Goal: Task Accomplishment & Management: Manage account settings

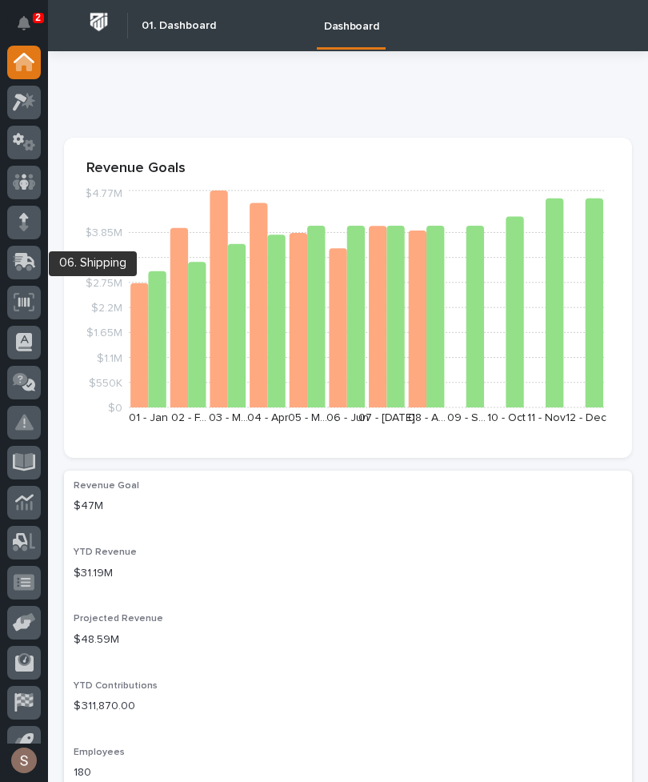
click at [35, 259] on icon at bounding box center [24, 262] width 23 height 18
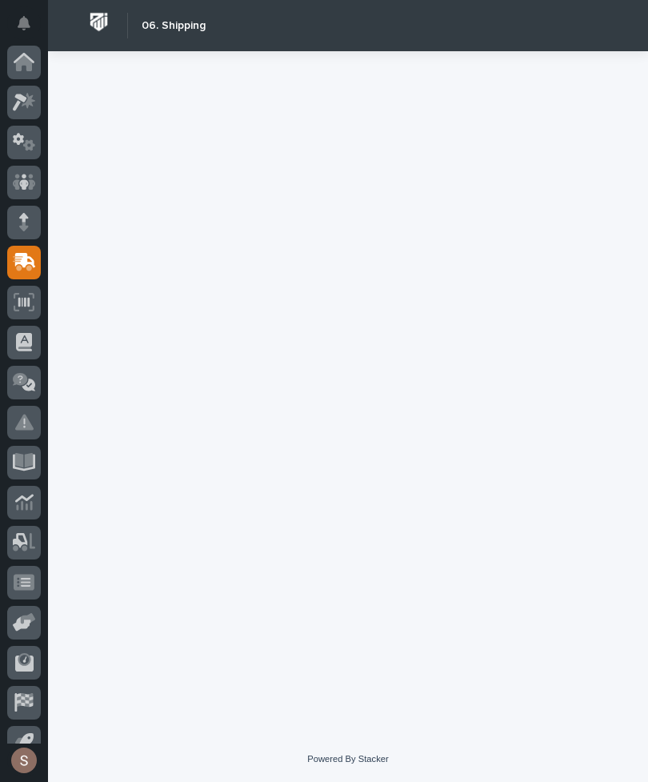
scroll to position [62, 0]
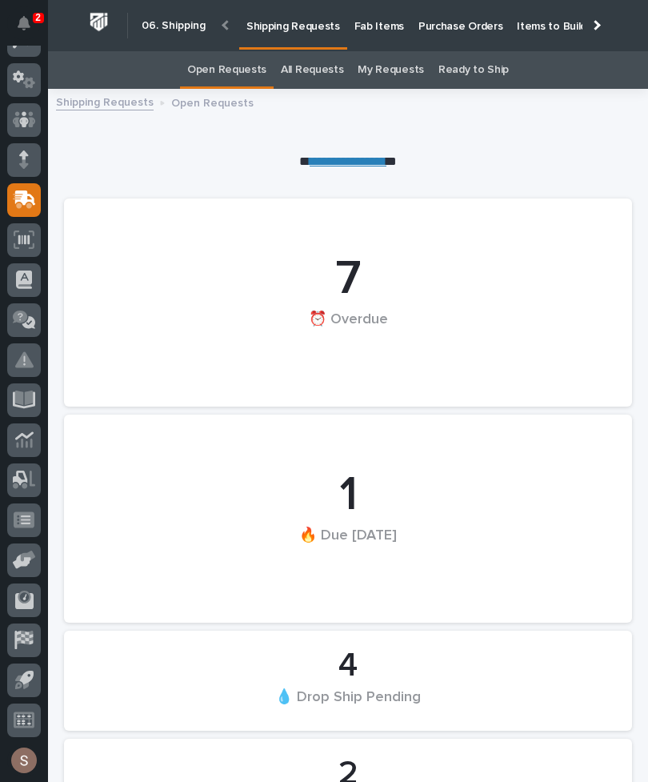
click at [394, 21] on p "Fab Items" at bounding box center [379, 17] width 50 height 34
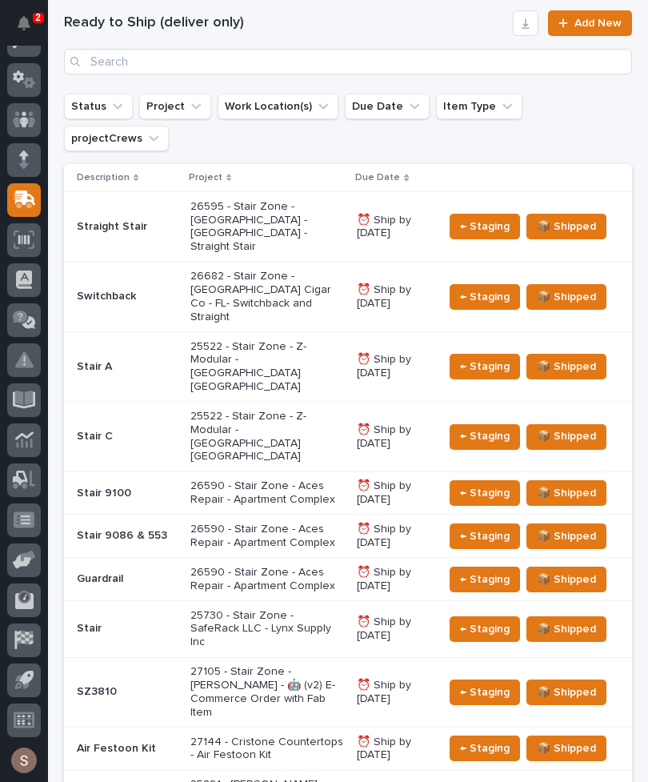
scroll to position [459, 0]
click at [309, 609] on p "25730 - Stair Zone - SafeRack LLC - Lynx Supply Inc" at bounding box center [267, 629] width 154 height 40
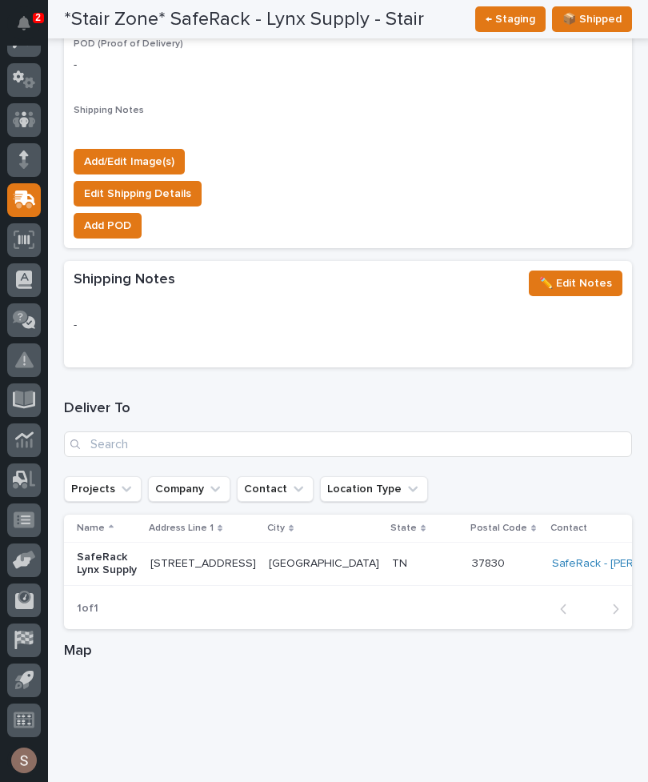
scroll to position [1806, 0]
click at [158, 152] on span "Add/Edit Image(s)" at bounding box center [129, 161] width 90 height 19
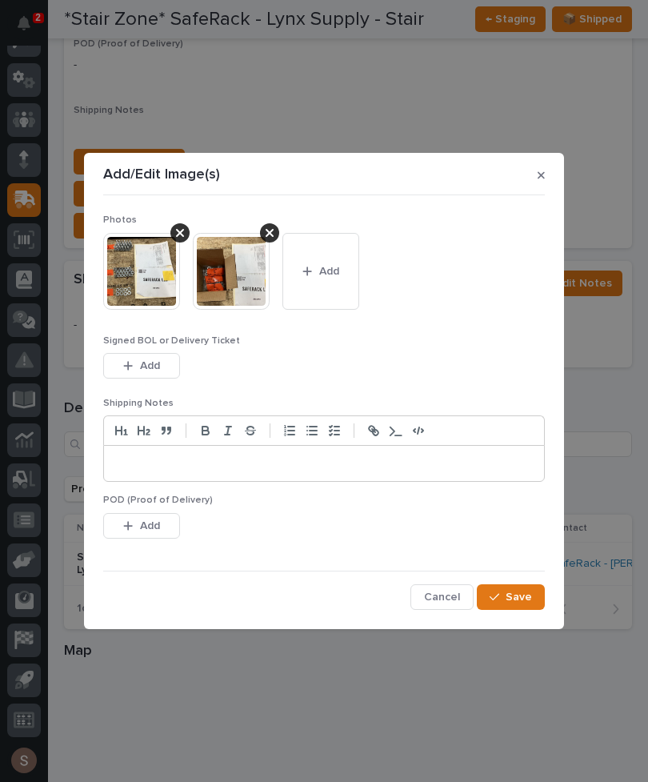
click at [337, 286] on button "Add" at bounding box center [320, 271] width 77 height 77
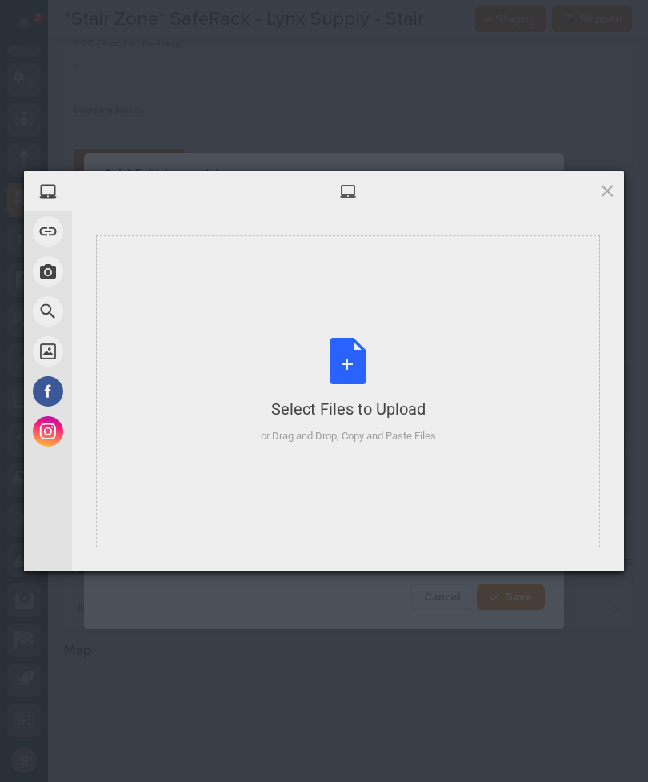
click at [363, 388] on div "Select Files to Upload or Drag and Drop, Copy and Paste Files" at bounding box center [348, 391] width 175 height 106
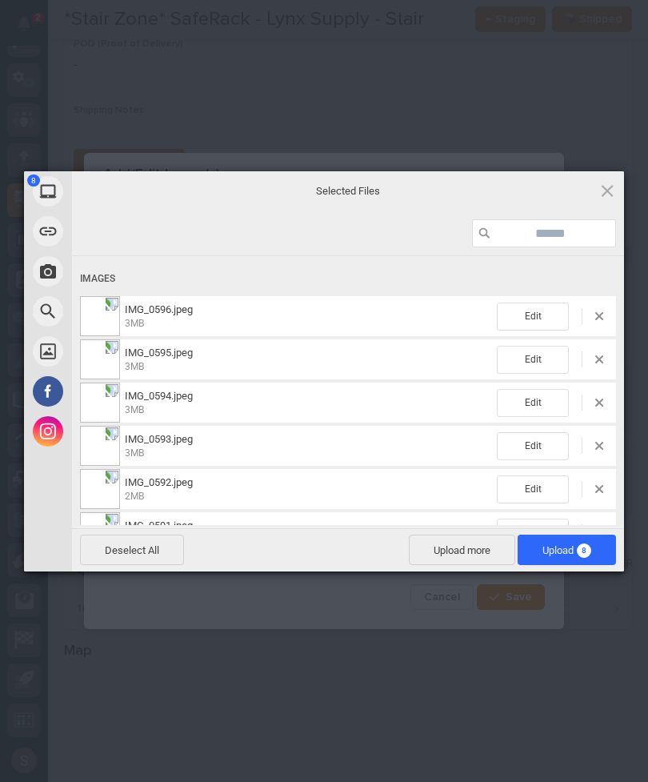
click at [585, 548] on span "8" at bounding box center [584, 550] width 14 height 14
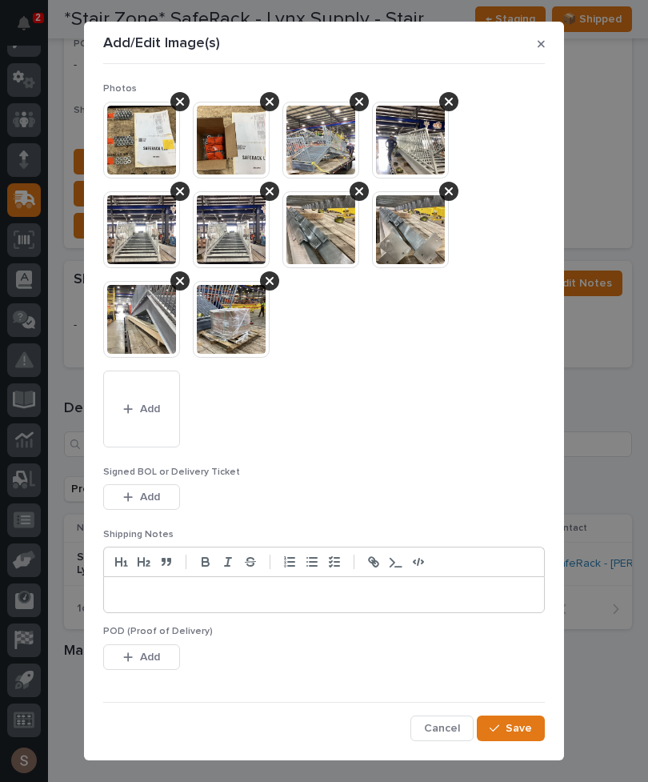
click at [170, 504] on button "Add" at bounding box center [141, 497] width 77 height 26
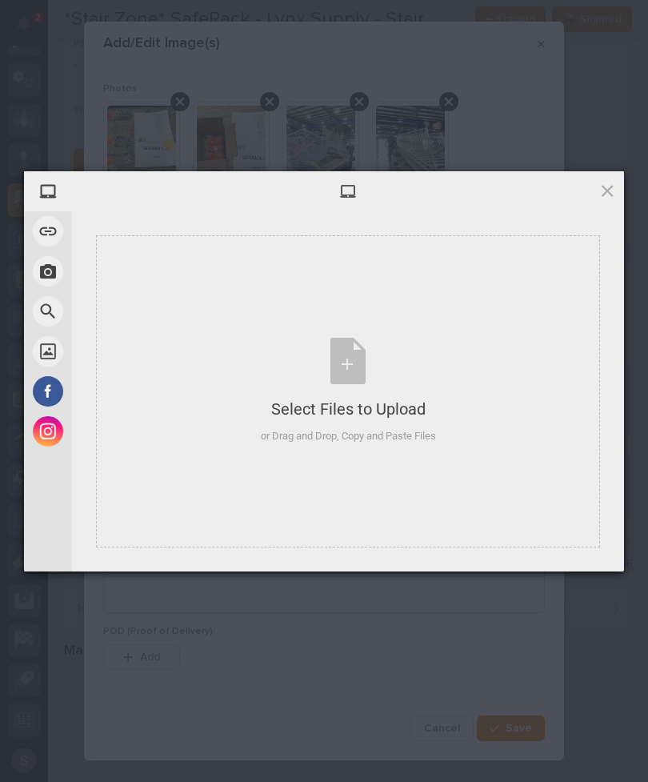
click at [334, 370] on div "Select Files to Upload or Drag and Drop, Copy and Paste Files" at bounding box center [348, 391] width 175 height 106
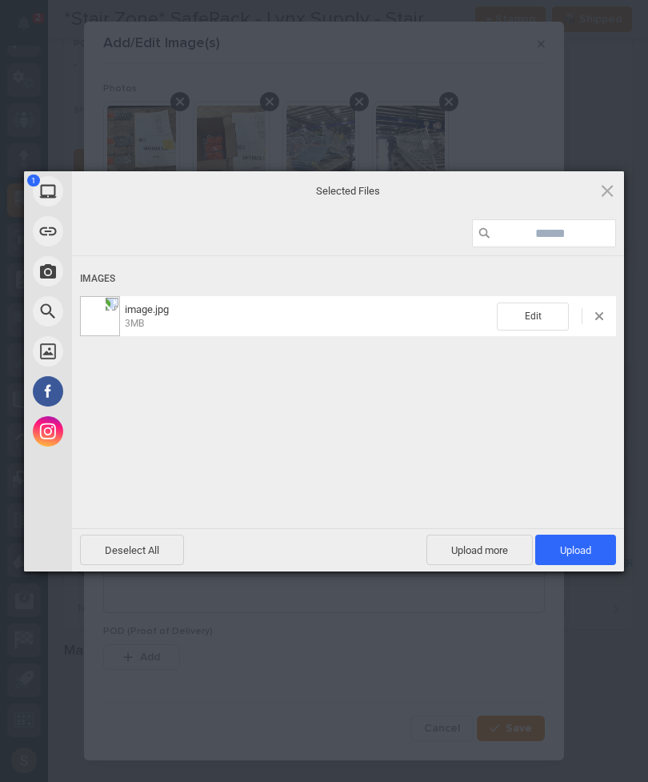
click at [483, 554] on span "Upload more" at bounding box center [479, 549] width 106 height 30
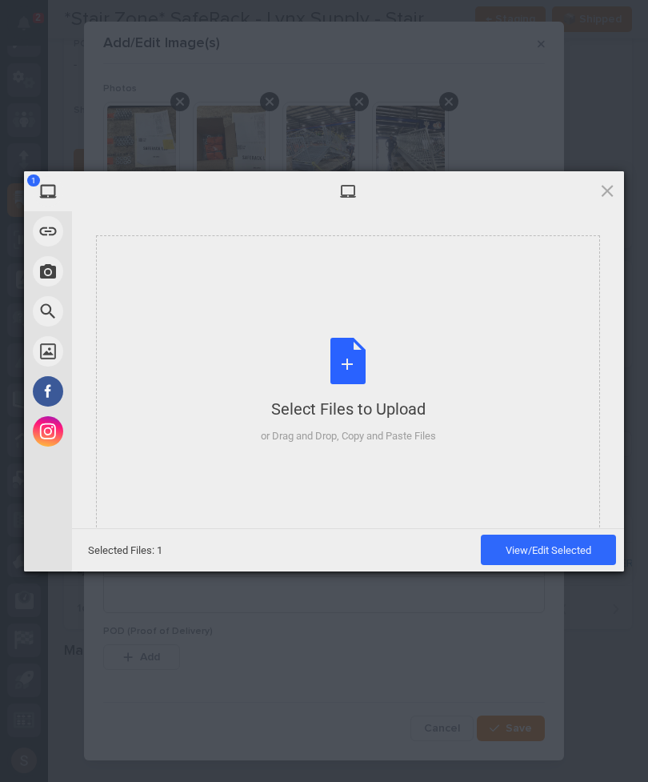
click at [453, 373] on div "Select Files to Upload or Drag and Drop, Copy and Paste Files" at bounding box center [348, 391] width 504 height 312
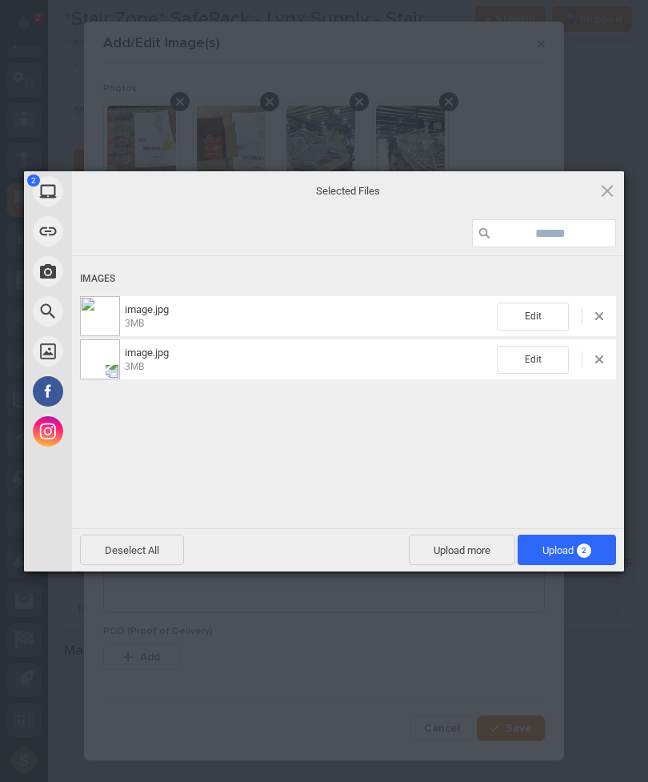
click at [476, 537] on span "Upload more" at bounding box center [462, 549] width 106 height 30
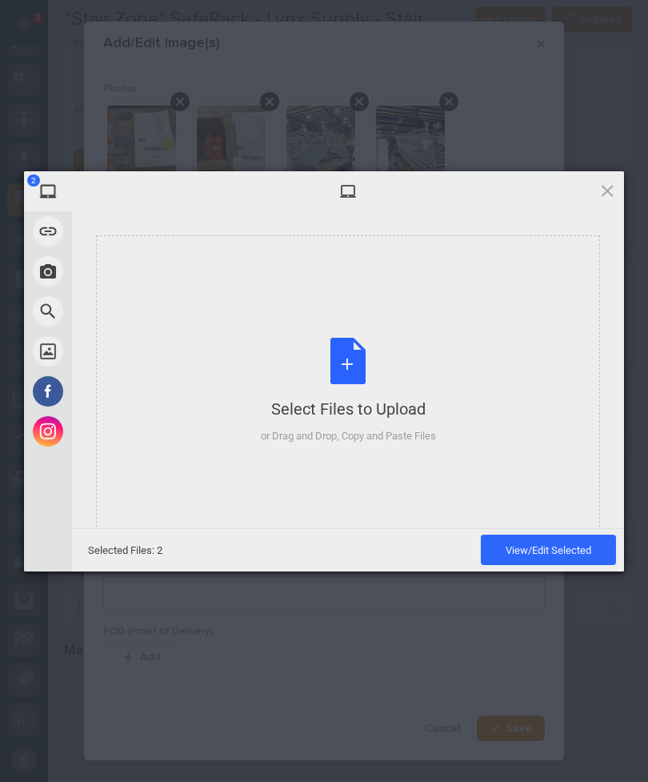
click at [413, 350] on div "Select Files to Upload or Drag and Drop, Copy and Paste Files" at bounding box center [348, 391] width 175 height 106
click at [578, 550] on span "View/Edit Selected" at bounding box center [549, 550] width 86 height 12
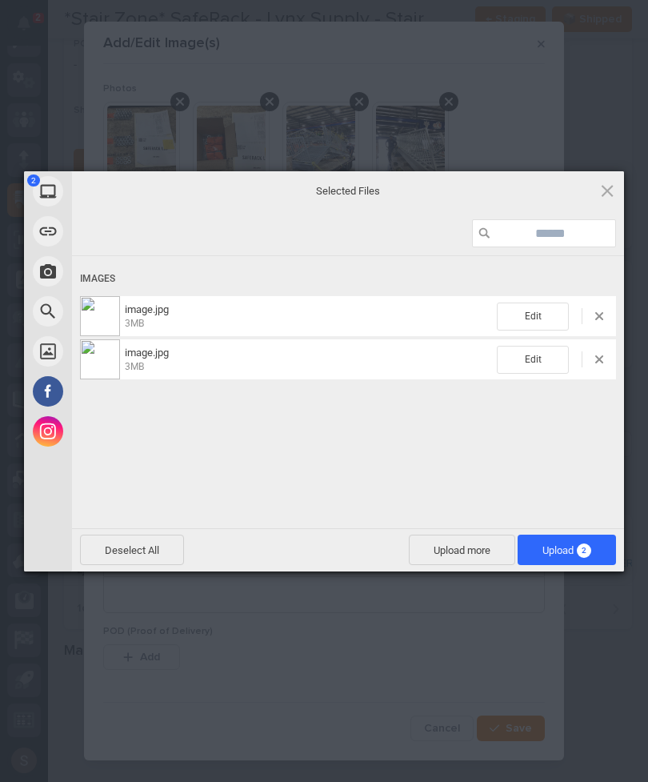
click at [588, 550] on span "2" at bounding box center [584, 550] width 14 height 14
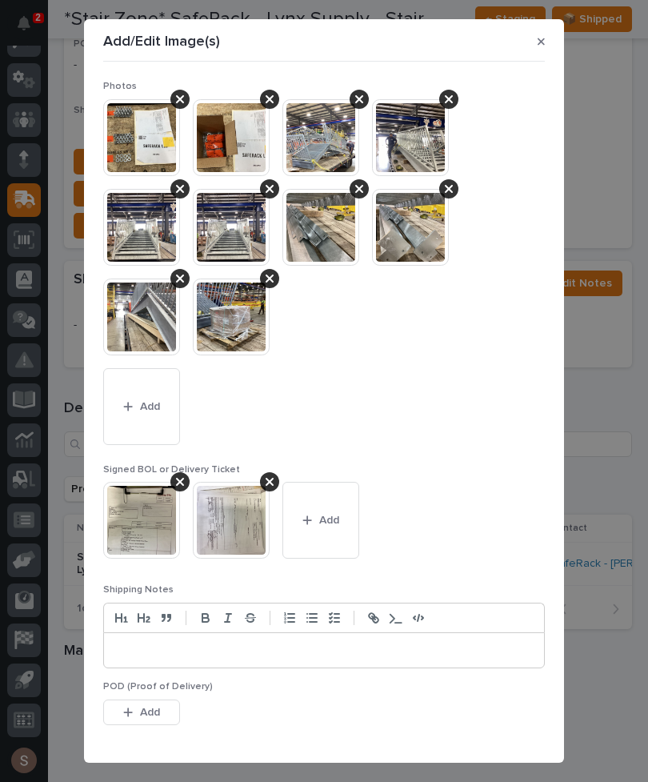
click at [274, 282] on div at bounding box center [269, 278] width 19 height 19
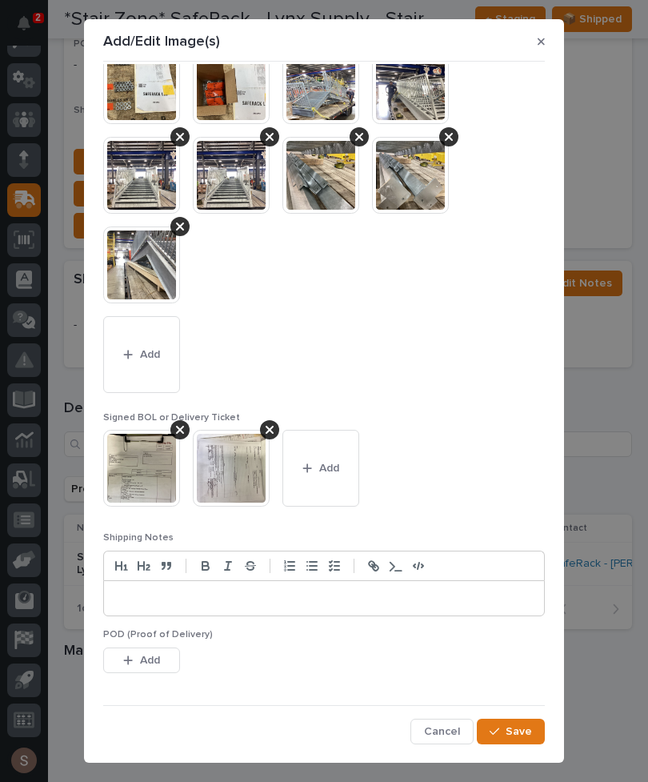
scroll to position [51, 0]
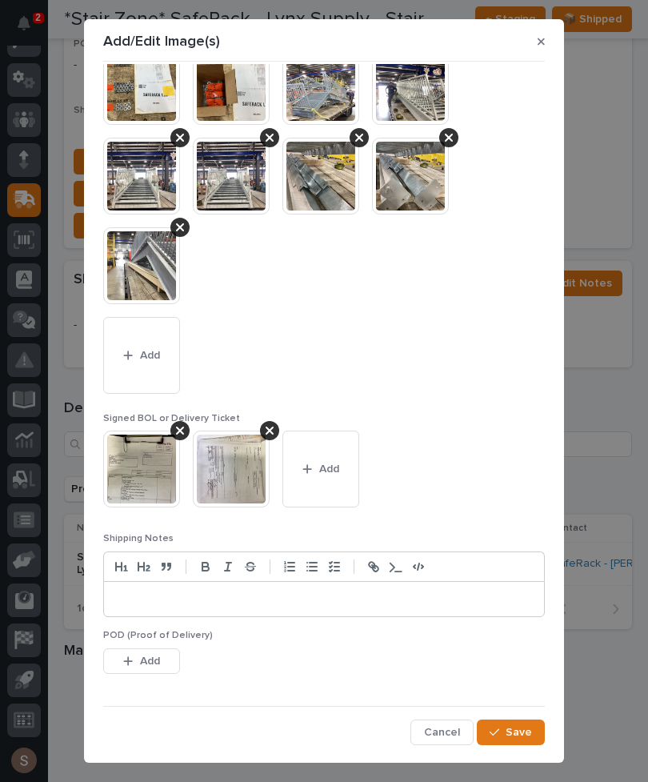
click at [525, 732] on span "Save" at bounding box center [519, 732] width 26 height 14
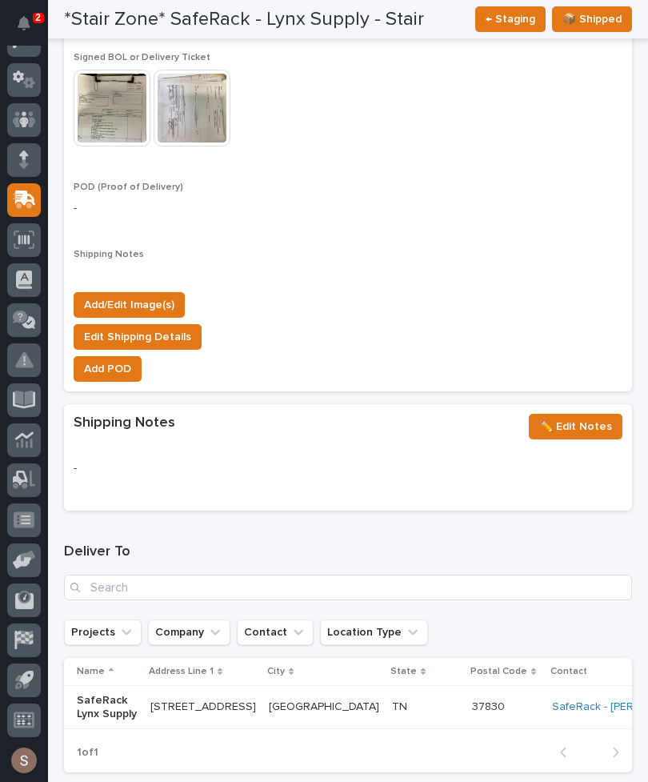
click at [182, 292] on button "Add/Edit Image(s)" at bounding box center [129, 305] width 111 height 26
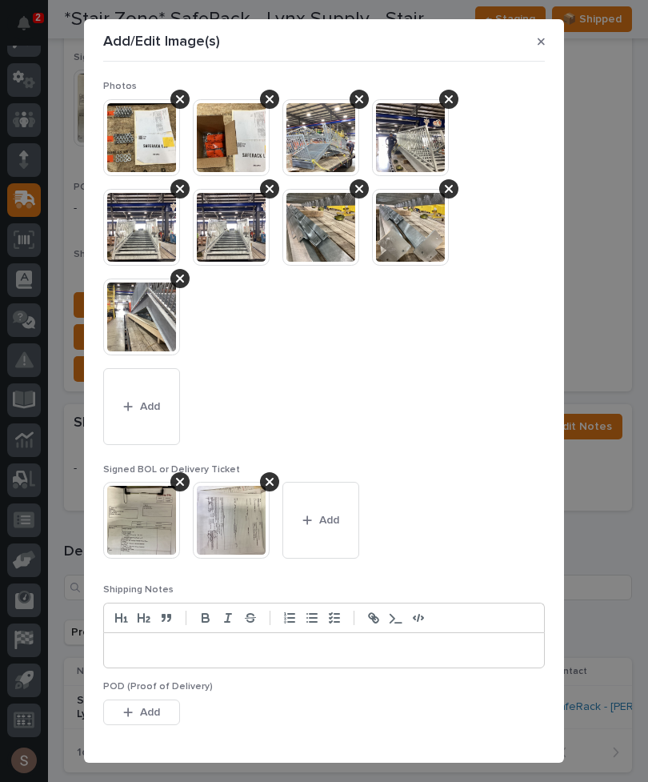
click at [162, 408] on button "Add" at bounding box center [141, 406] width 77 height 77
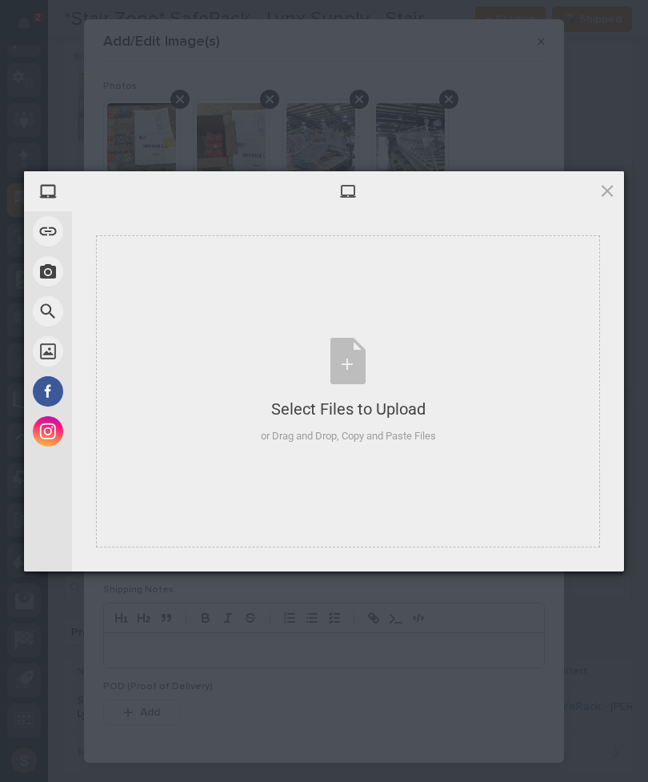
click at [339, 328] on div "Select Files to Upload or Drag and Drop, Copy and Paste Files" at bounding box center [348, 391] width 504 height 312
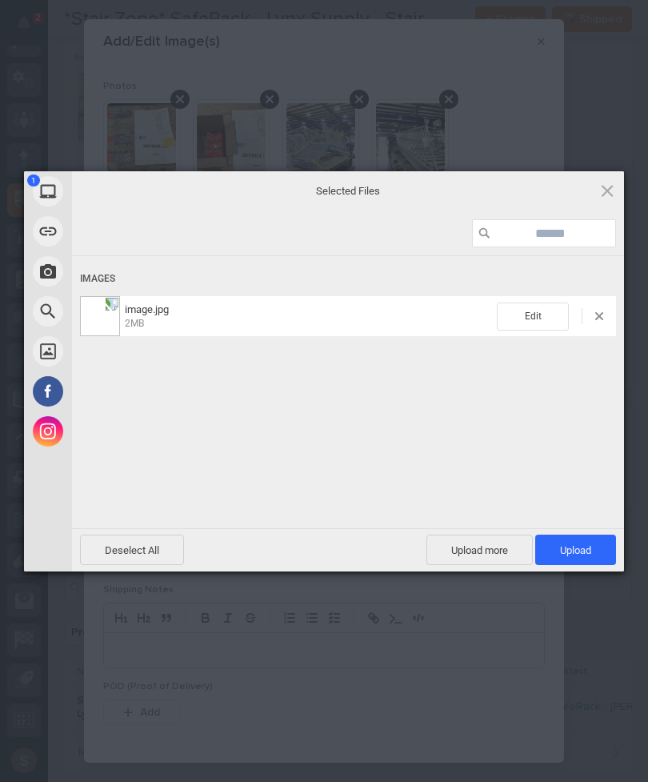
click at [609, 547] on span "Upload 1" at bounding box center [575, 549] width 81 height 30
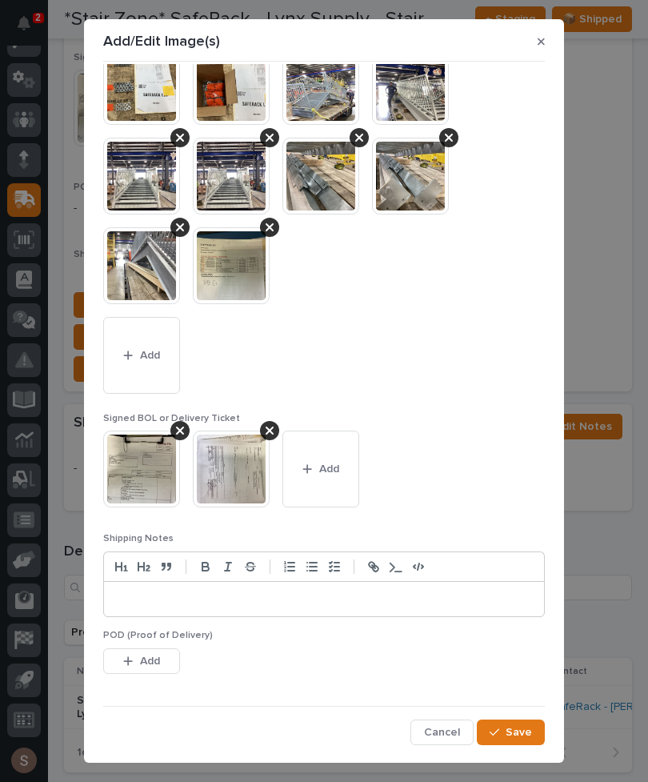
click at [527, 732] on span "Save" at bounding box center [519, 732] width 26 height 14
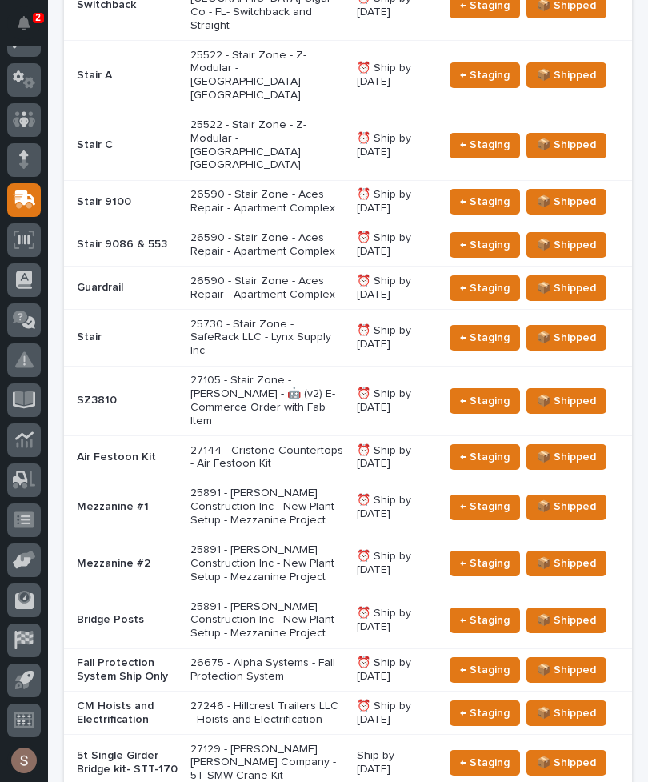
scroll to position [750, 0]
click at [132, 699] on p "CM Hoists and Electrification" at bounding box center [127, 712] width 101 height 27
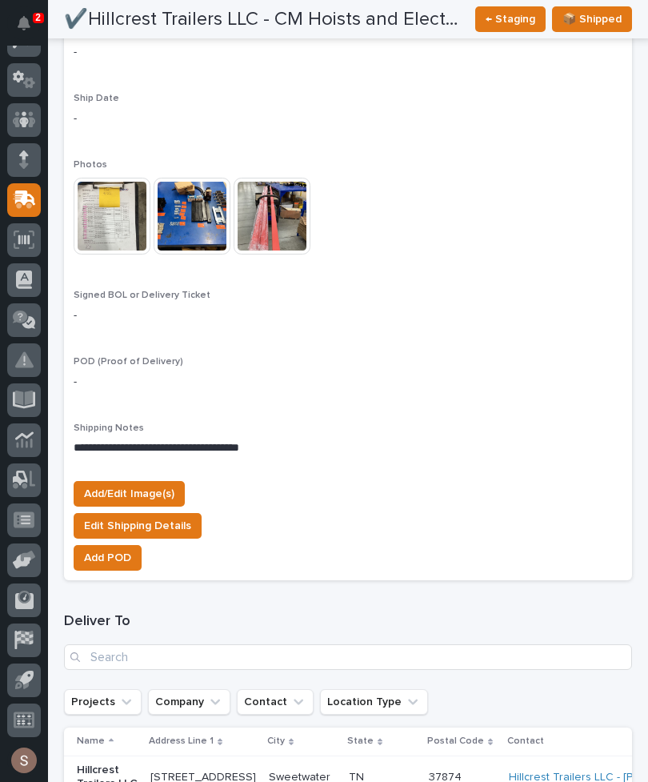
scroll to position [1466, 0]
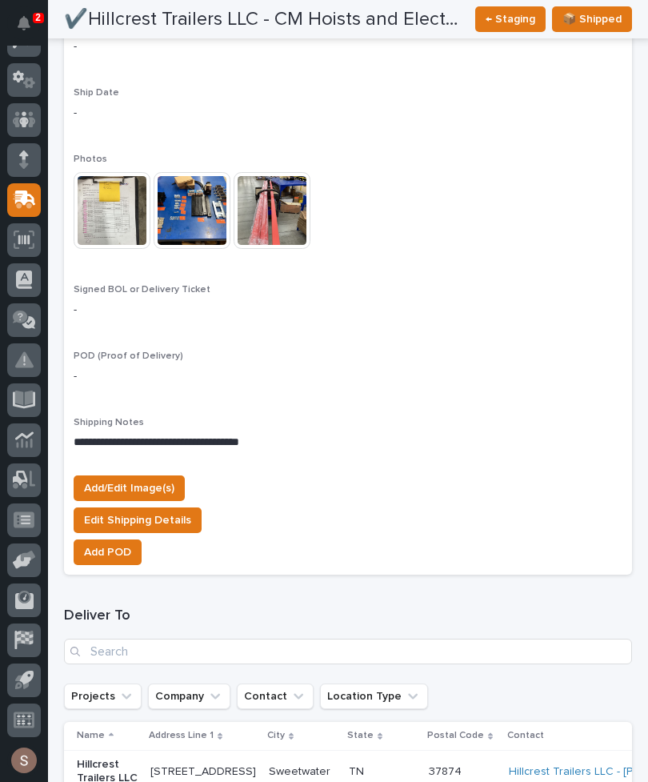
click at [157, 482] on button "Add/Edit Image(s)" at bounding box center [129, 488] width 111 height 26
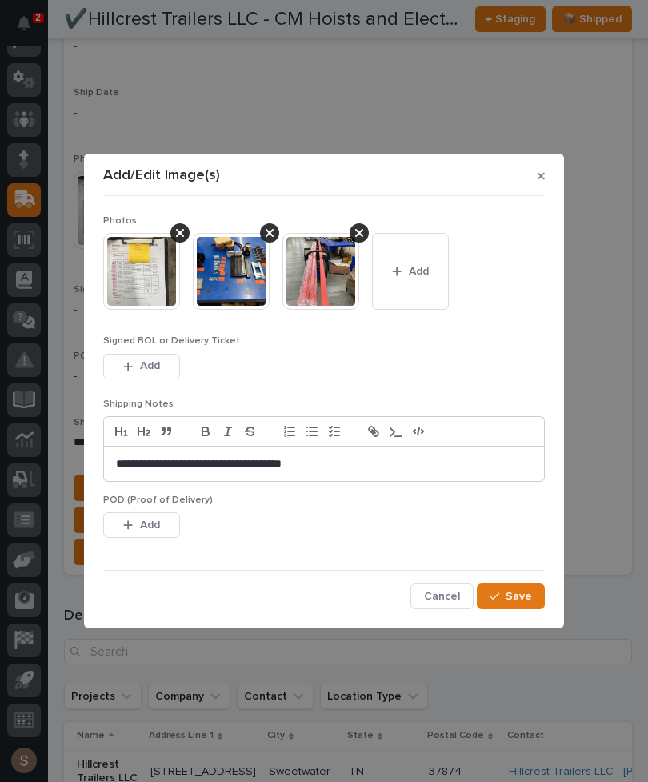
click at [426, 266] on span "Add" at bounding box center [419, 271] width 20 height 14
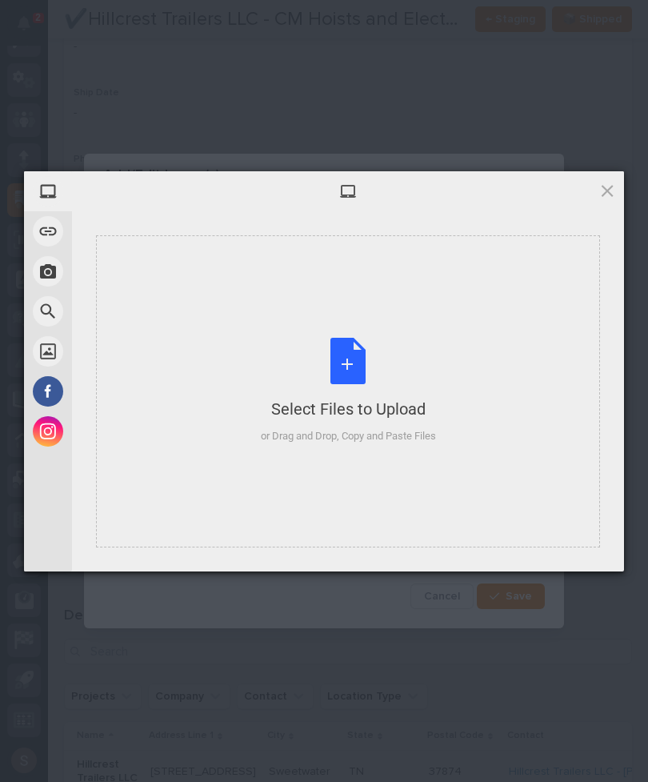
click at [328, 370] on div "Select Files to Upload or Drag and Drop, Copy and Paste Files" at bounding box center [348, 391] width 175 height 106
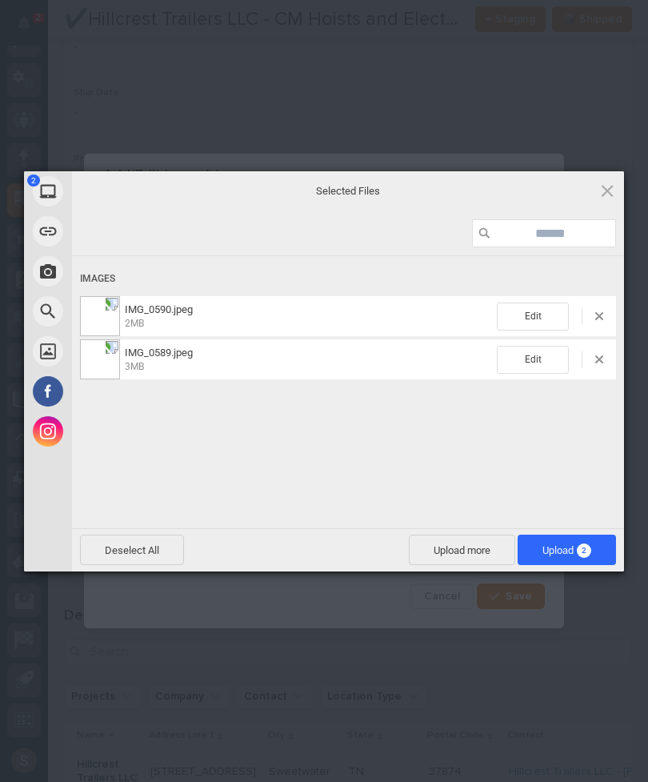
click at [585, 545] on span "2" at bounding box center [584, 550] width 14 height 14
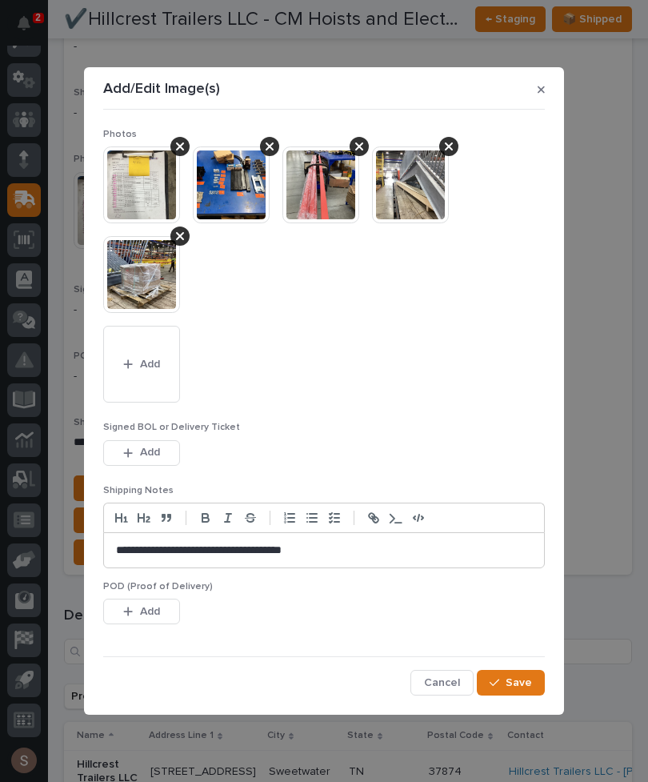
click at [171, 452] on button "Add" at bounding box center [141, 453] width 77 height 26
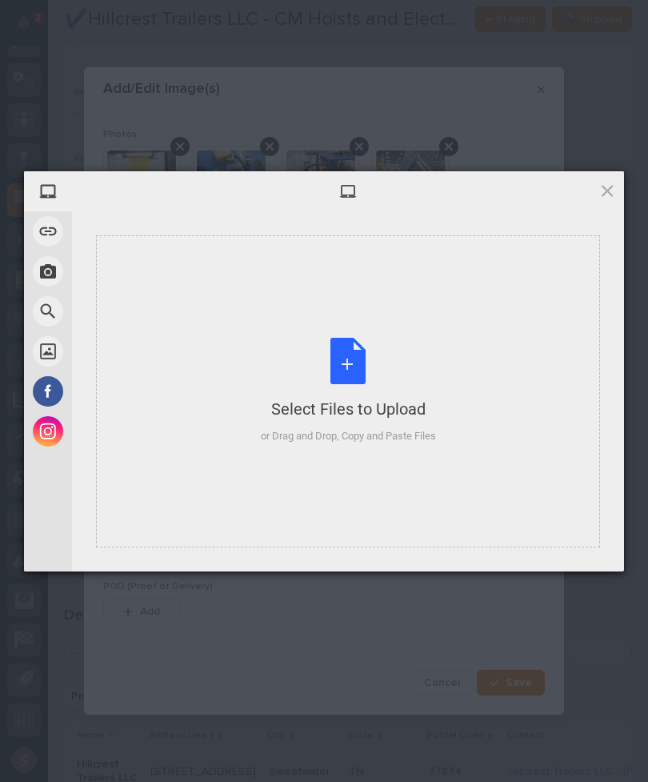
click at [414, 371] on div "Select Files to Upload or Drag and Drop, Copy and Paste Files" at bounding box center [348, 391] width 175 height 106
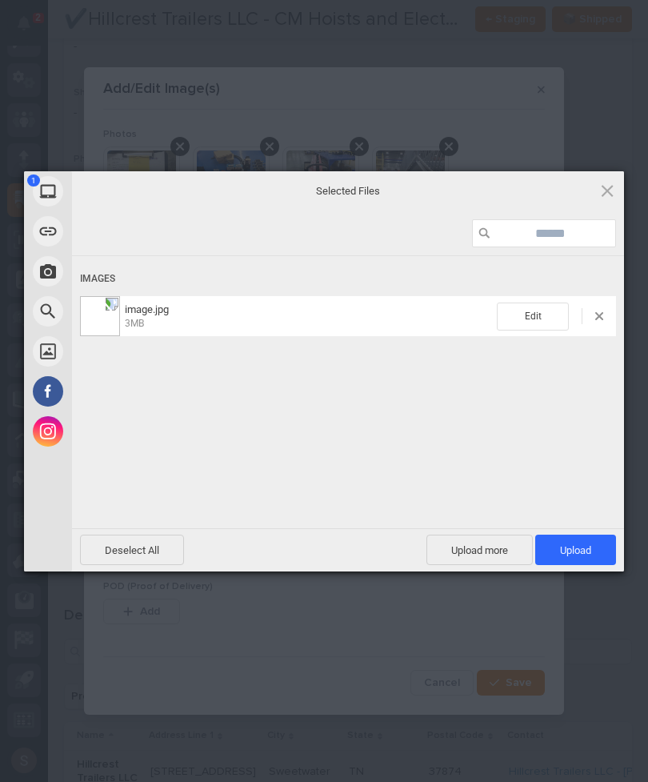
click at [496, 547] on span "Upload more" at bounding box center [479, 549] width 106 height 30
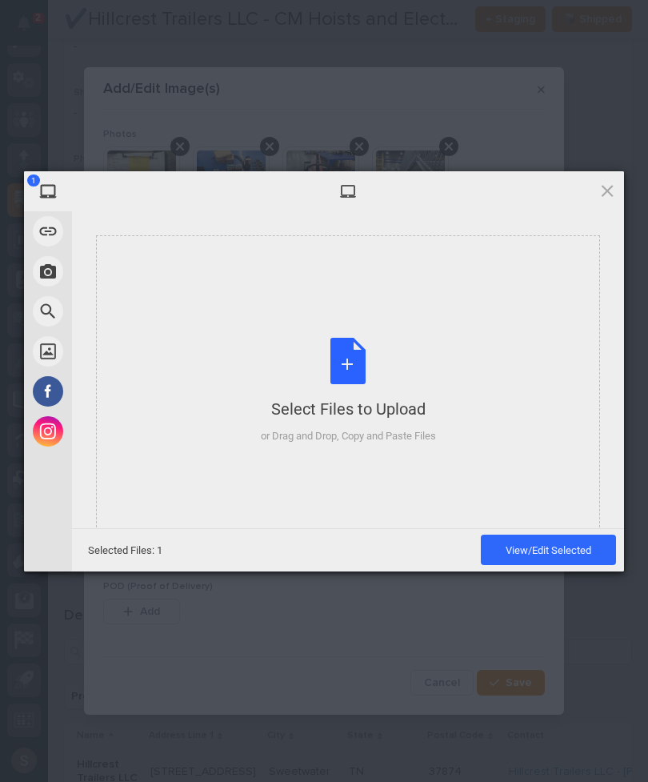
click at [376, 358] on div "Select Files to Upload or Drag and Drop, Copy and Paste Files" at bounding box center [348, 391] width 175 height 106
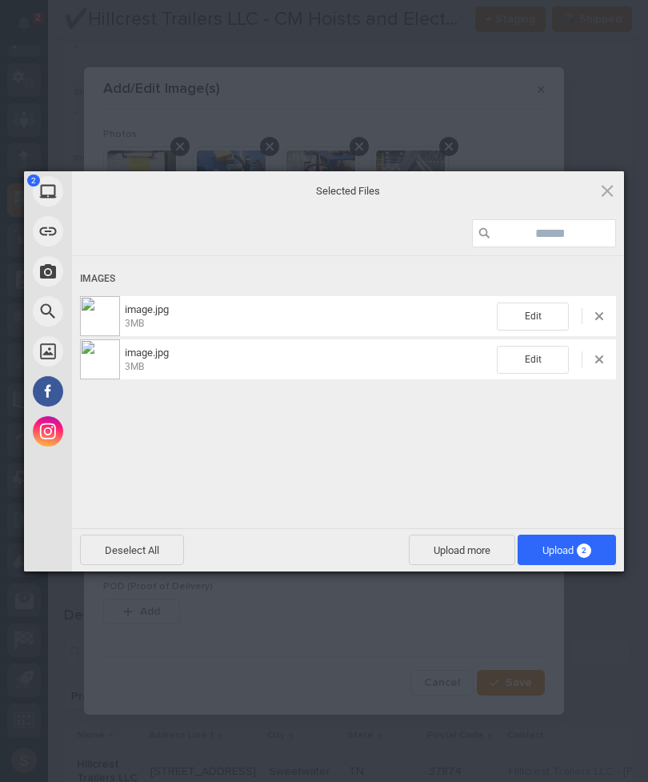
click at [609, 550] on span "Upload 2" at bounding box center [567, 549] width 98 height 30
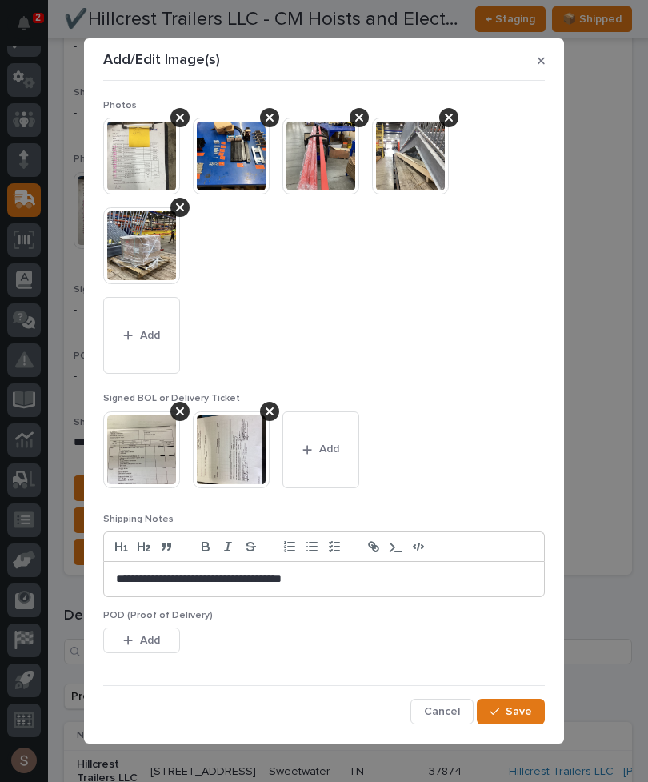
click at [538, 714] on button "Save" at bounding box center [511, 711] width 68 height 26
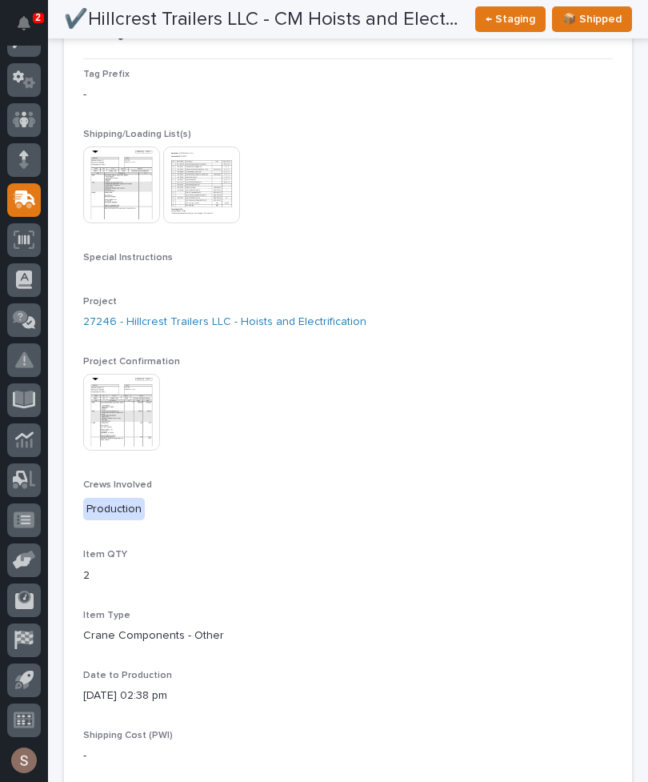
scroll to position [142, 0]
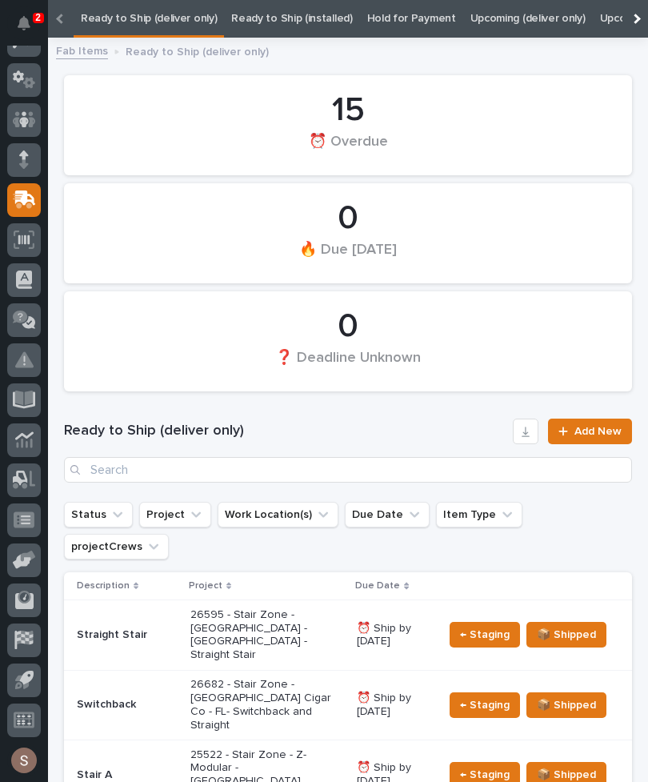
scroll to position [0, -173]
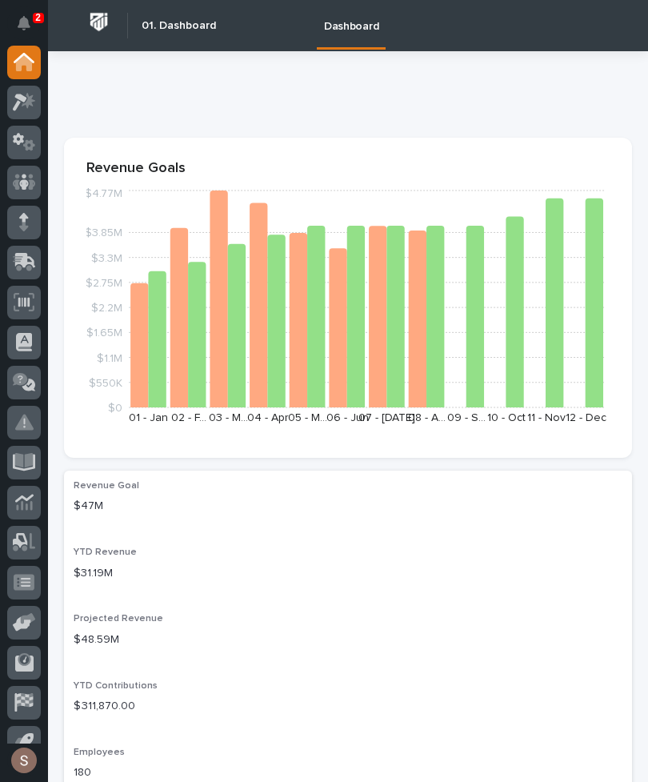
click at [26, 256] on icon at bounding box center [25, 260] width 21 height 15
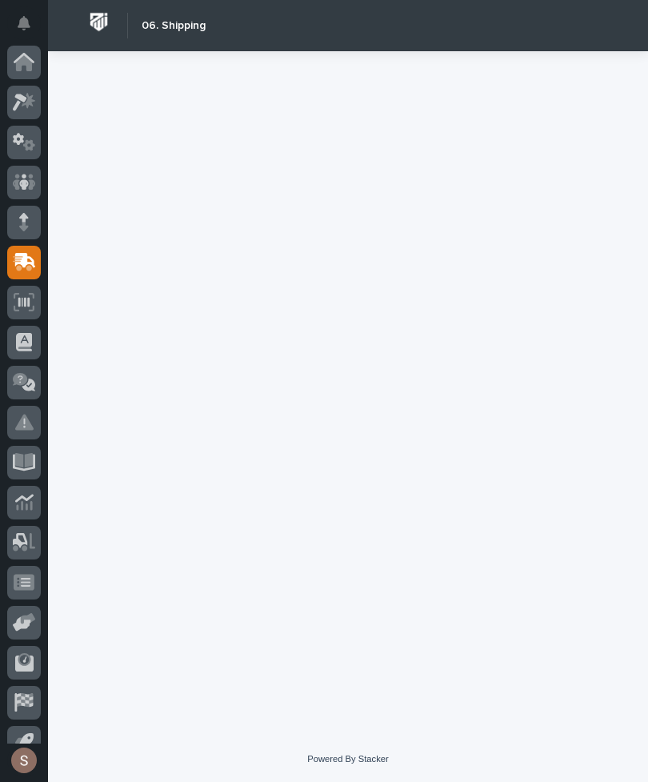
scroll to position [62, 0]
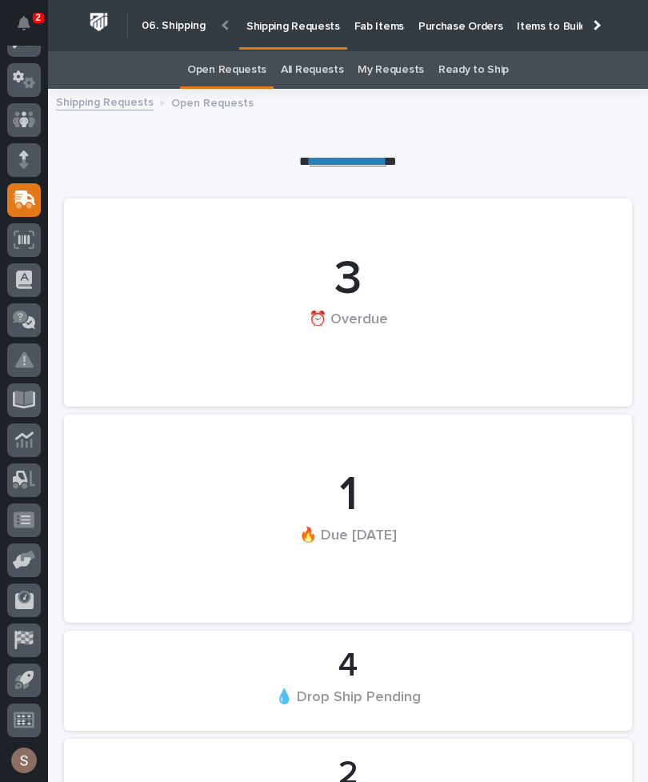
click at [377, 26] on p "Fab Items" at bounding box center [379, 17] width 50 height 34
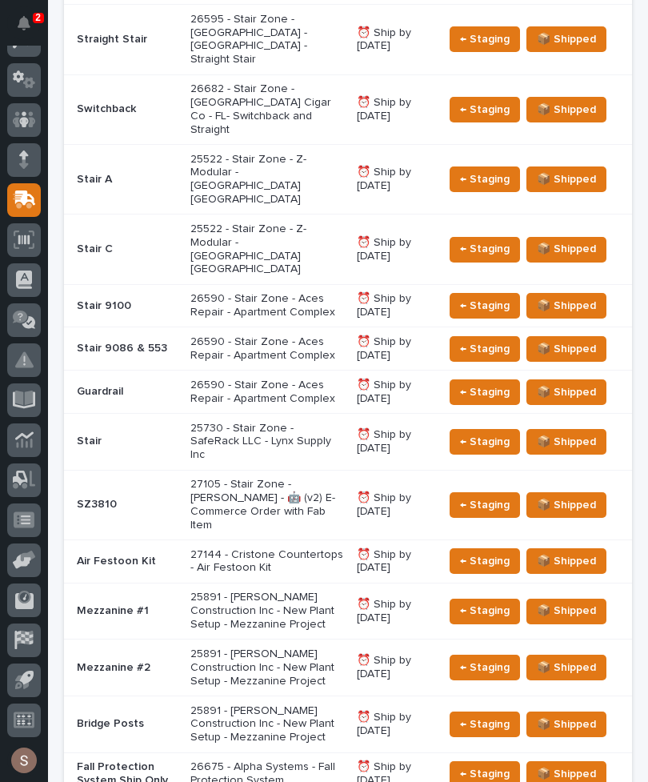
scroll to position [646, 0]
click at [318, 548] on p "27144 - Cristone Countertops - Air Festoon Kit" at bounding box center [267, 561] width 154 height 27
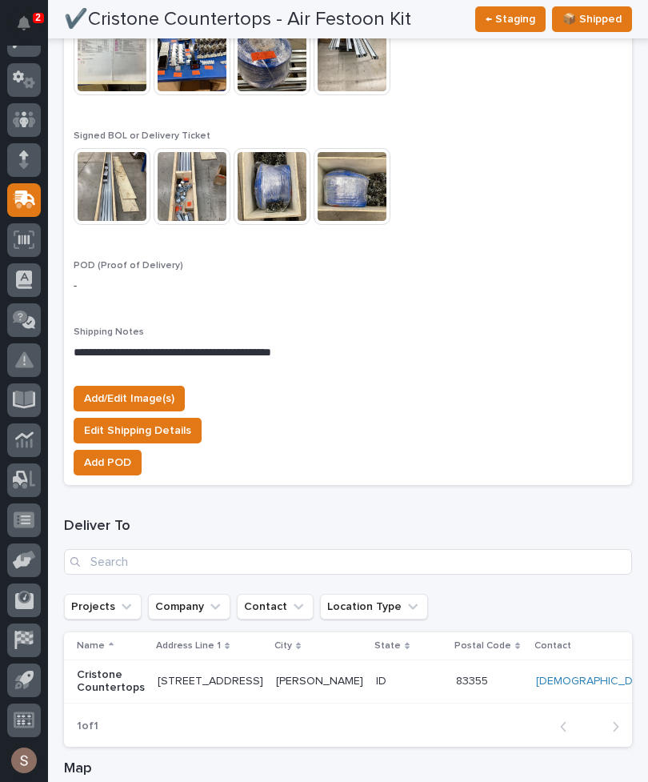
scroll to position [1619, 0]
click at [154, 389] on span "Add/Edit Image(s)" at bounding box center [129, 398] width 90 height 19
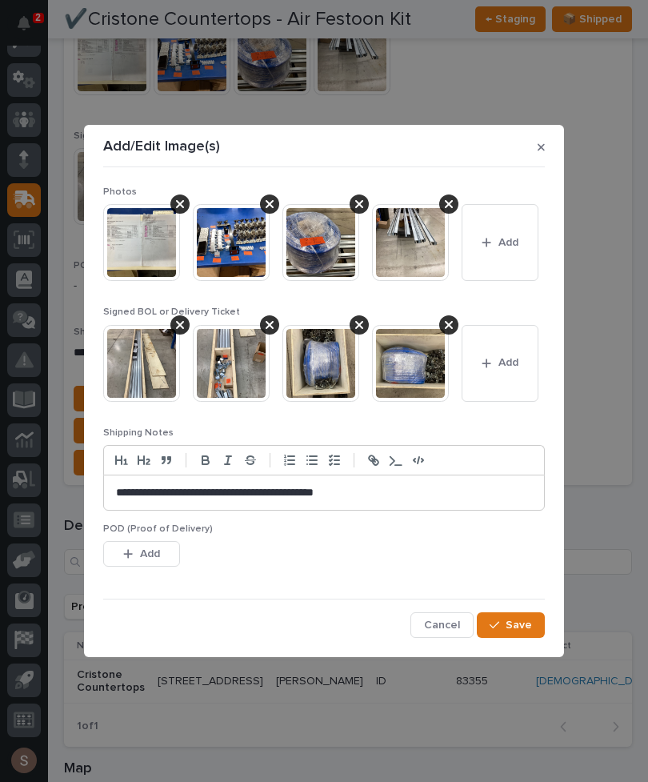
click at [494, 266] on button "Add" at bounding box center [500, 242] width 77 height 77
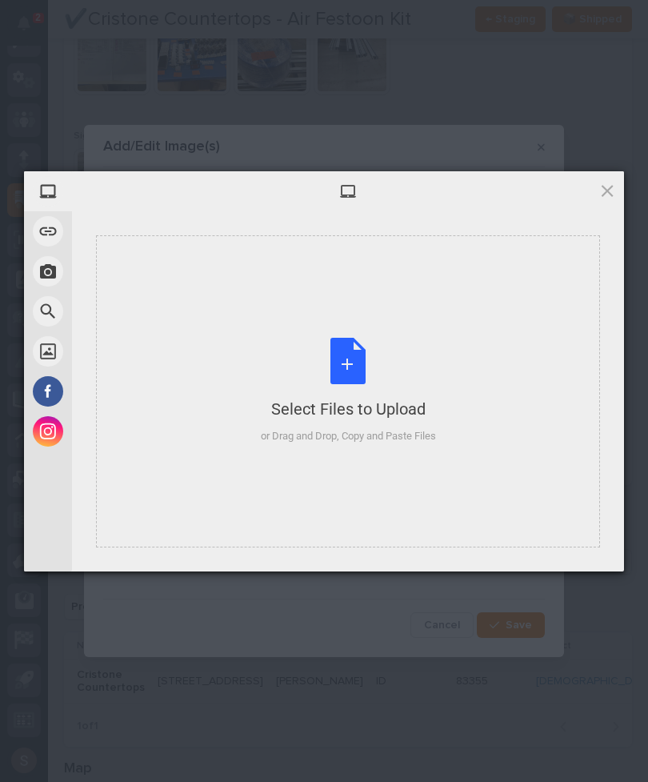
click at [358, 392] on div "Select Files to Upload or Drag and Drop, Copy and Paste Files" at bounding box center [348, 391] width 175 height 106
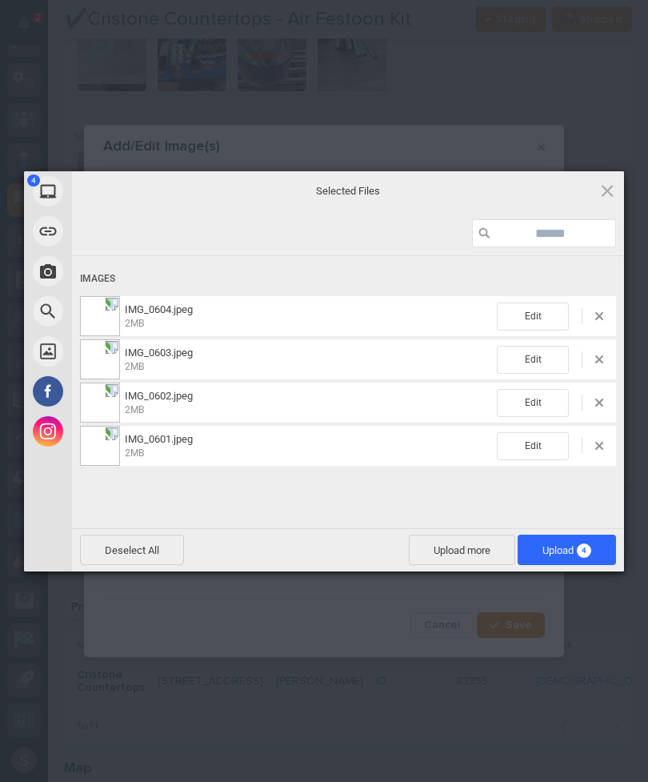
click at [574, 554] on span "Upload 4" at bounding box center [566, 550] width 49 height 12
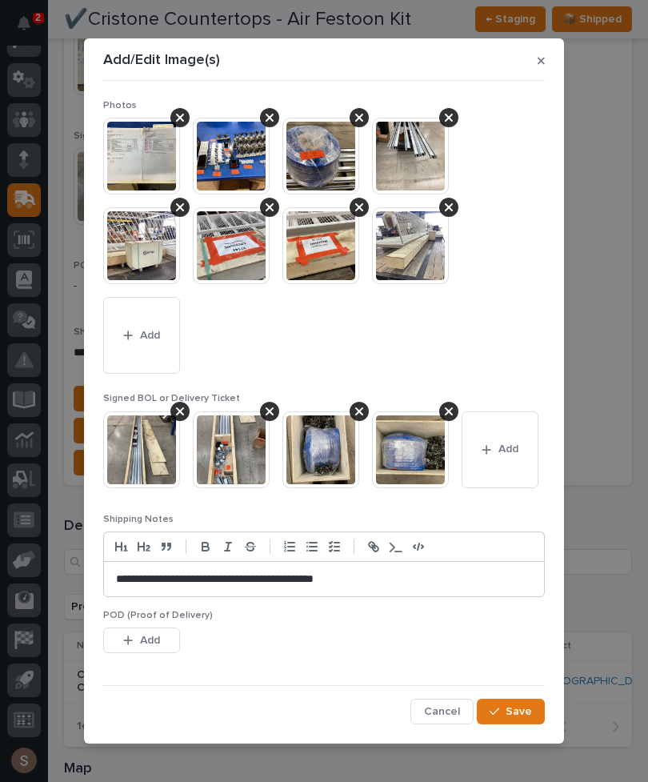
click at [155, 451] on img at bounding box center [141, 449] width 77 height 77
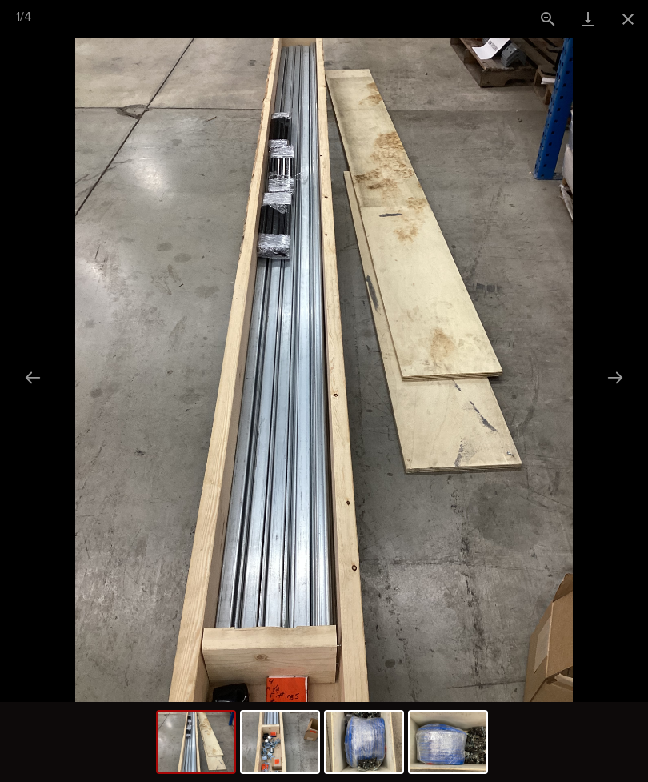
click at [635, 22] on button "Close gallery" at bounding box center [628, 19] width 40 height 38
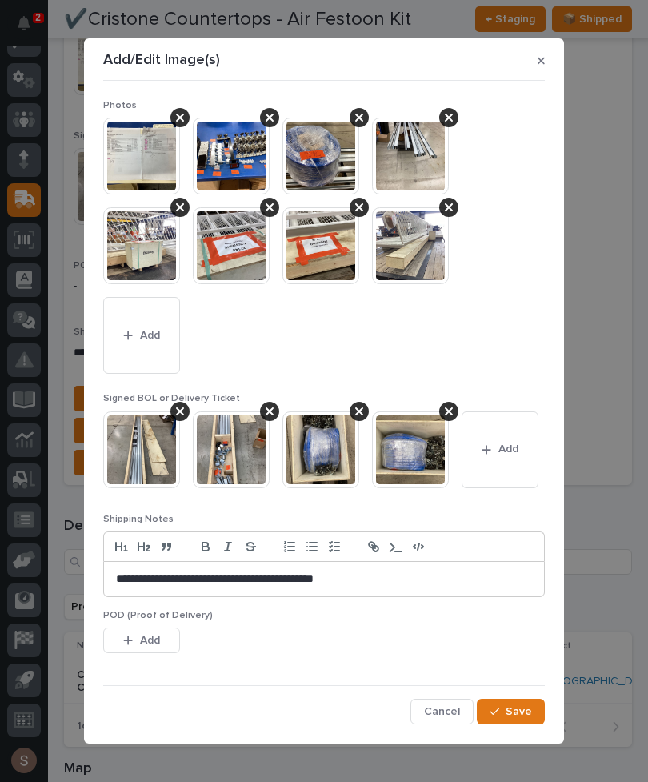
click at [511, 454] on span "Add" at bounding box center [508, 449] width 20 height 14
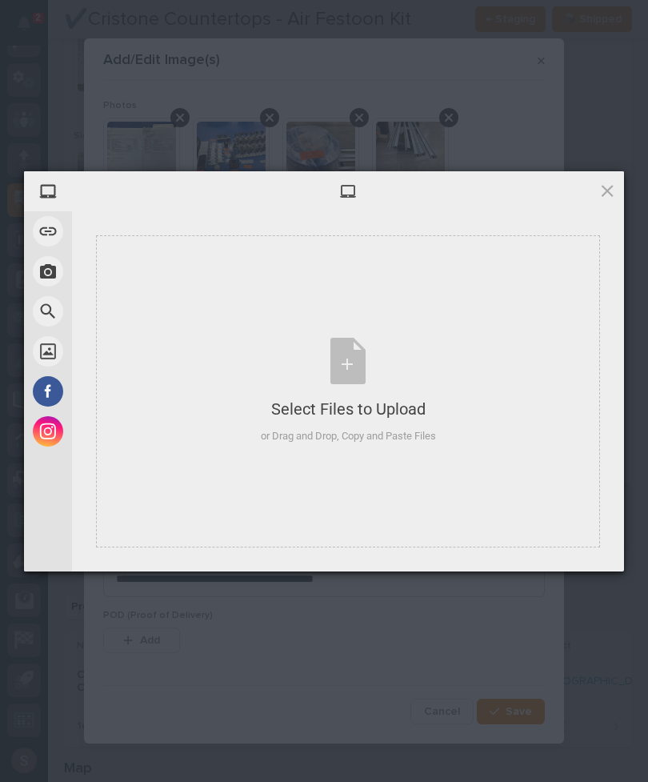
click at [387, 340] on div "Select Files to Upload or Drag and Drop, Copy and Paste Files" at bounding box center [348, 391] width 175 height 106
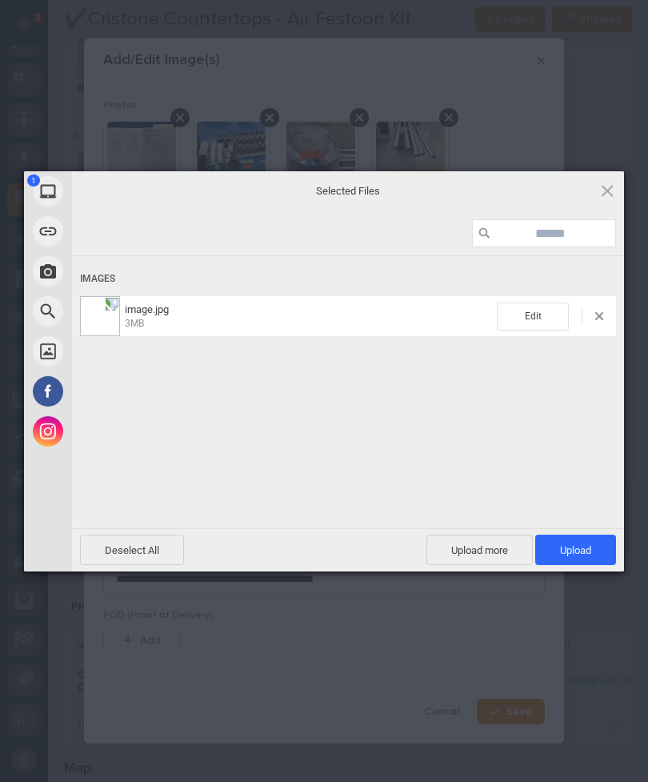
click at [487, 541] on span "Upload more" at bounding box center [479, 549] width 106 height 30
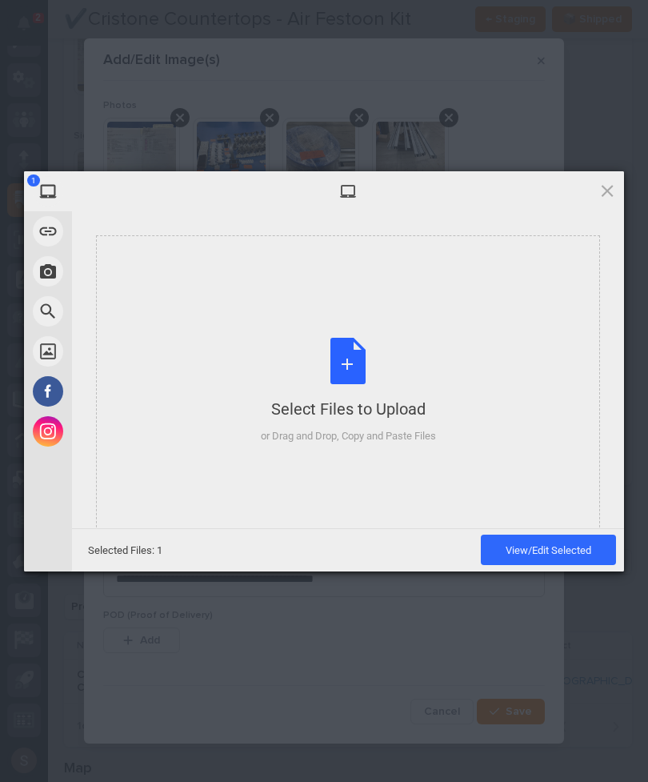
click at [435, 361] on div "Select Files to Upload or Drag and Drop, Copy and Paste Files" at bounding box center [348, 391] width 175 height 106
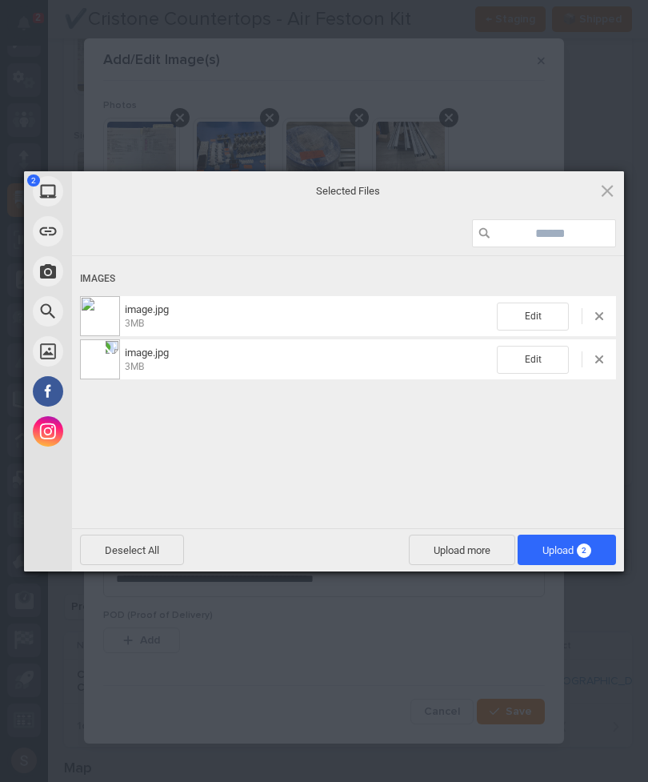
click at [594, 558] on span "Upload 2" at bounding box center [567, 549] width 98 height 30
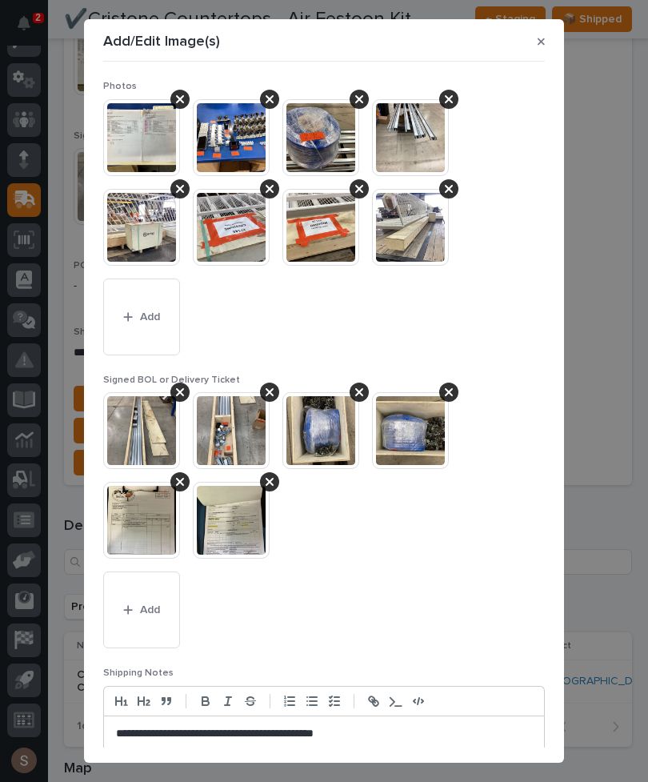
click at [135, 326] on button "Add" at bounding box center [141, 316] width 77 height 77
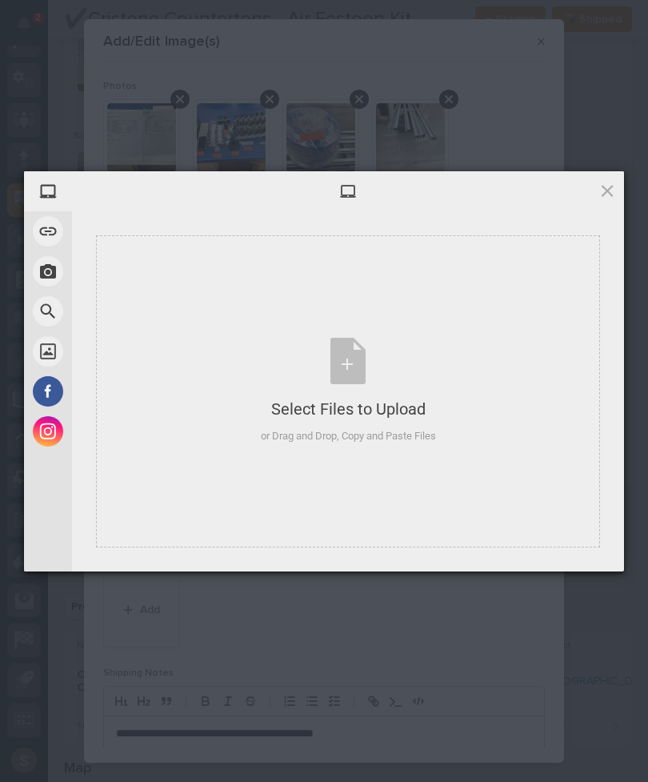
click at [403, 358] on div "Select Files to Upload or Drag and Drop, Copy and Paste Files" at bounding box center [348, 391] width 175 height 106
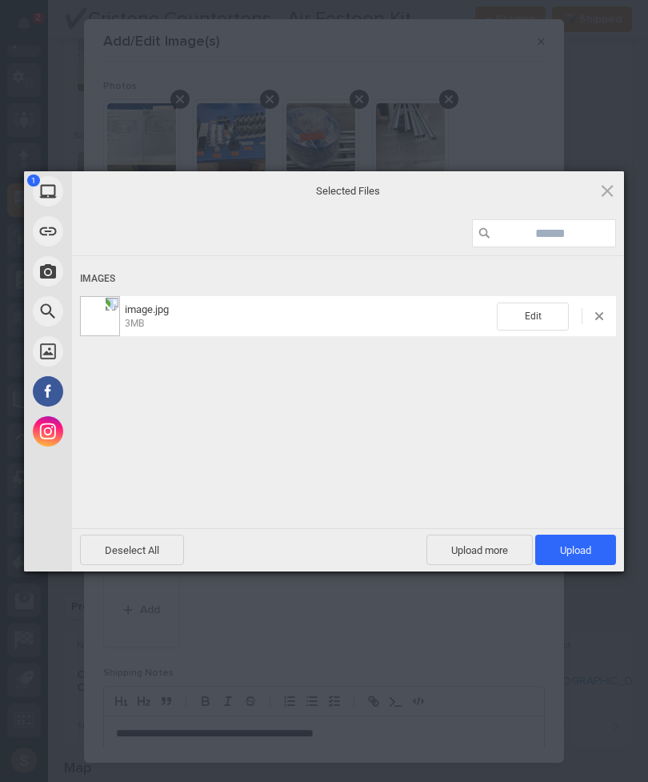
click at [610, 549] on span "Upload 1" at bounding box center [575, 549] width 81 height 30
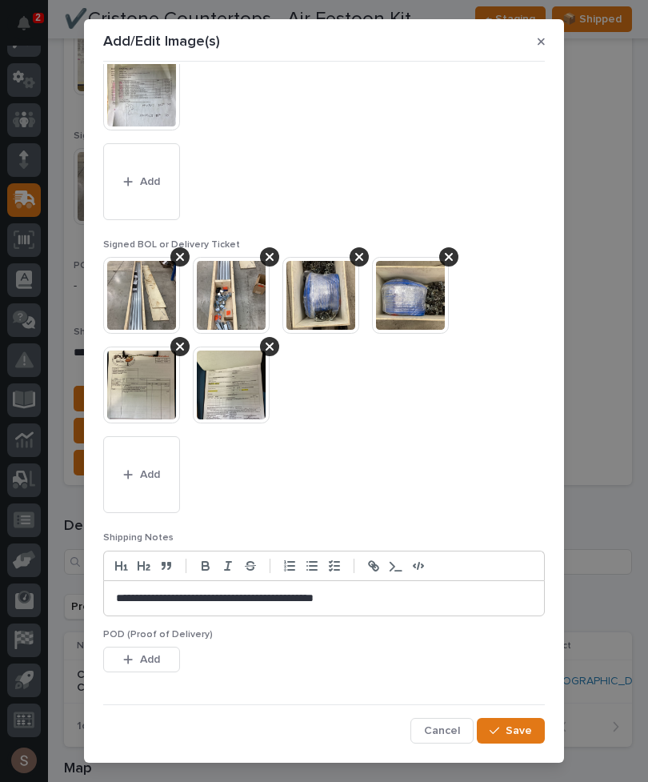
scroll to position [224, 0]
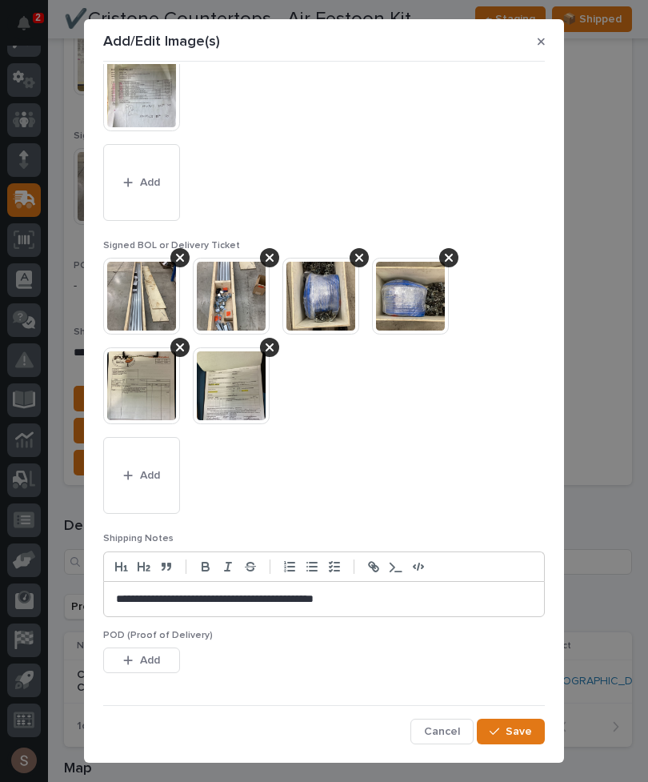
click at [526, 725] on span "Save" at bounding box center [519, 731] width 26 height 14
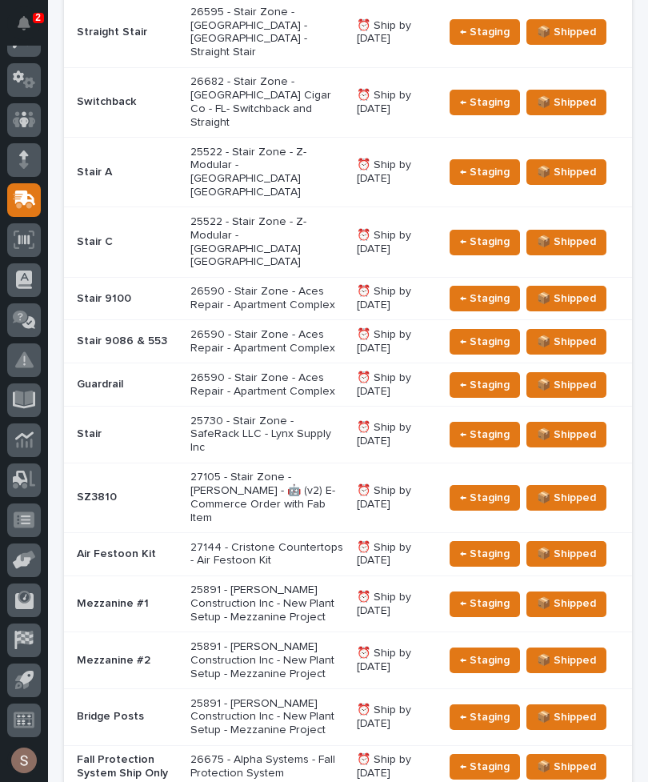
scroll to position [654, 0]
click at [316, 371] on p "26590 - Stair Zone - Aces Repair - Apartment Complex" at bounding box center [267, 384] width 154 height 27
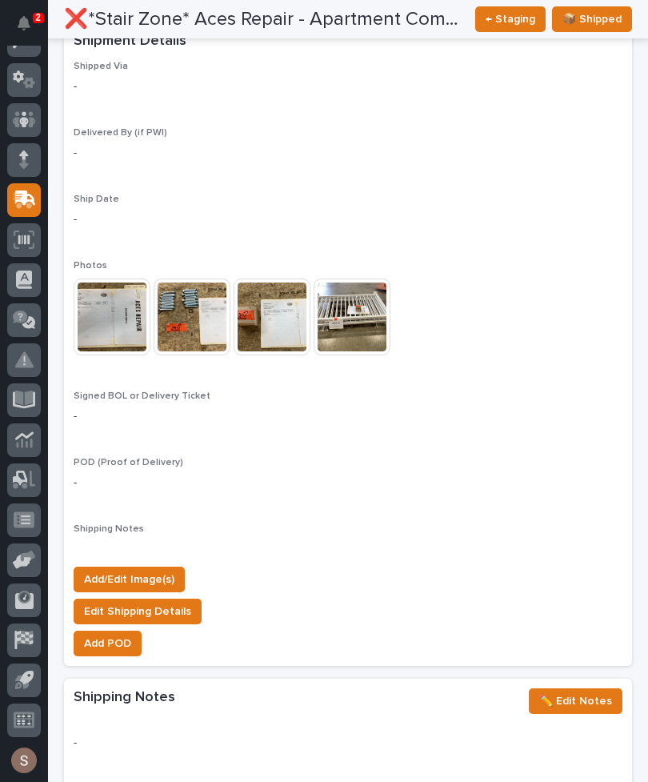
scroll to position [1264, 0]
click at [180, 554] on div "Add/Edit Image(s) Edit Shipping Details Add POD" at bounding box center [348, 608] width 549 height 109
click at [151, 570] on span "Add/Edit Image(s)" at bounding box center [129, 579] width 90 height 19
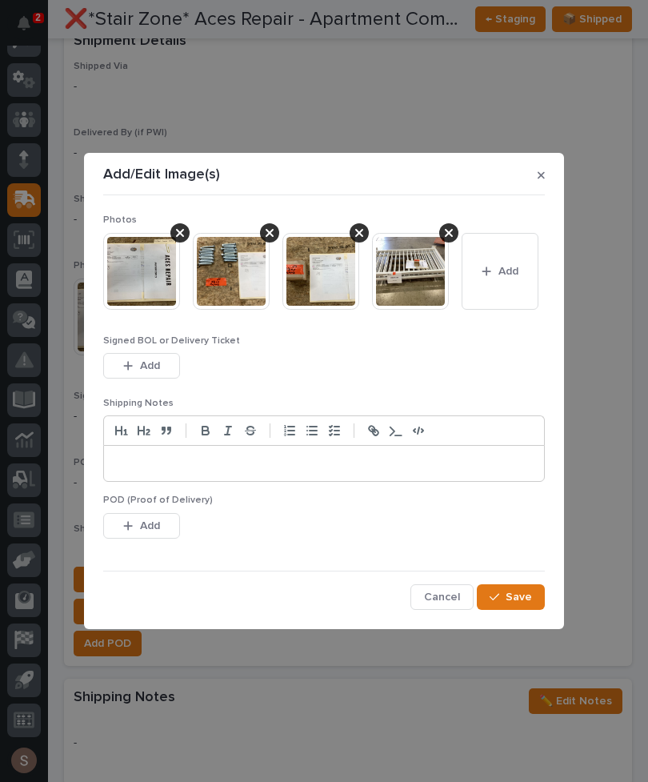
click at [495, 278] on button "Add" at bounding box center [500, 271] width 77 height 77
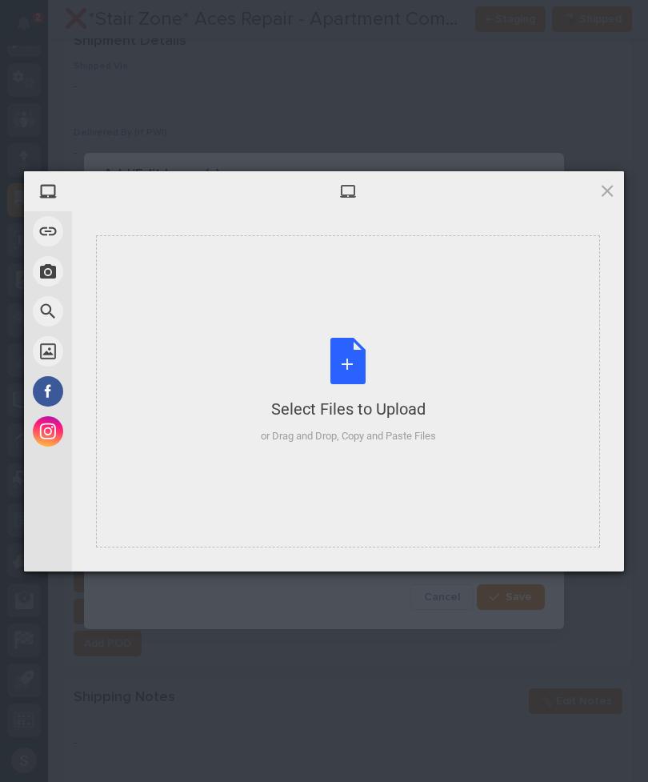
click at [366, 338] on div "Select Files to Upload or Drag and Drop, Copy and Paste Files" at bounding box center [348, 391] width 175 height 106
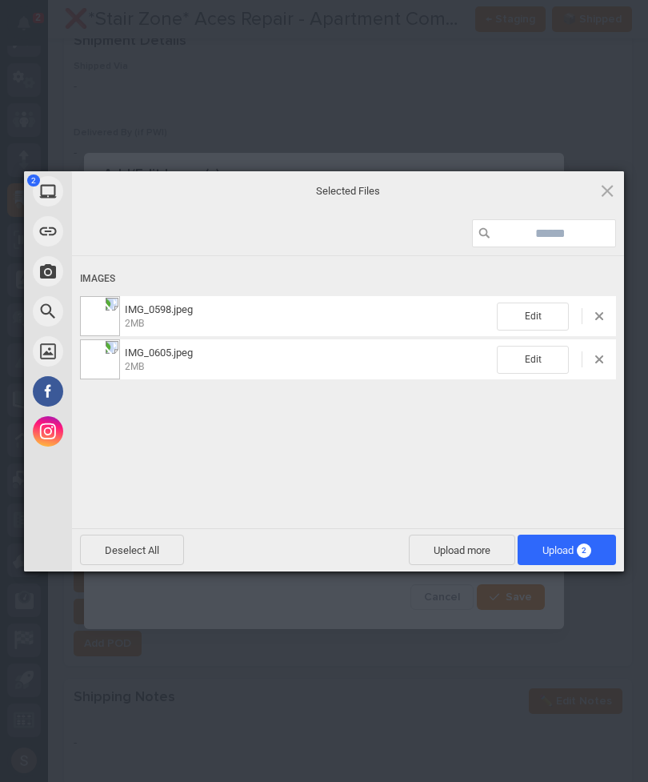
click at [470, 543] on span "Upload more" at bounding box center [462, 549] width 106 height 30
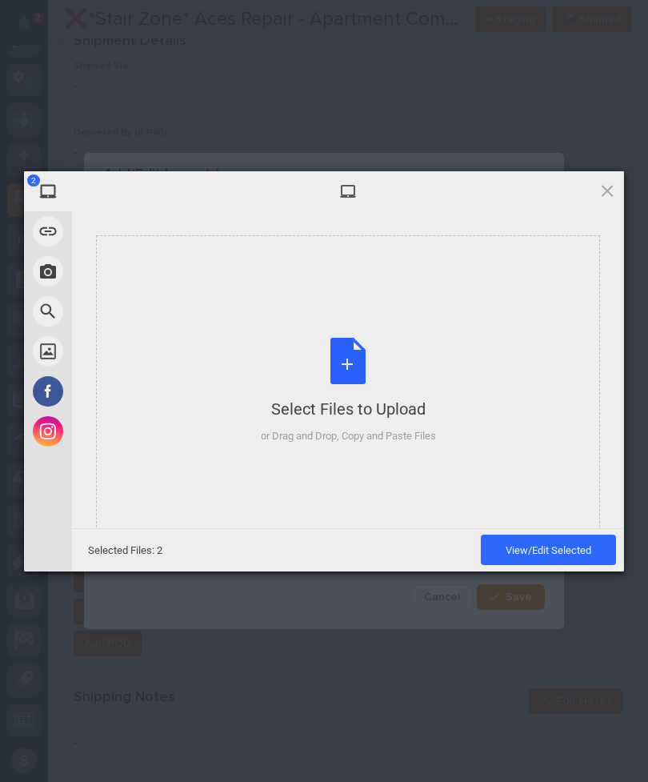
click at [435, 383] on div "Select Files to Upload or Drag and Drop, Copy and Paste Files" at bounding box center [348, 391] width 175 height 106
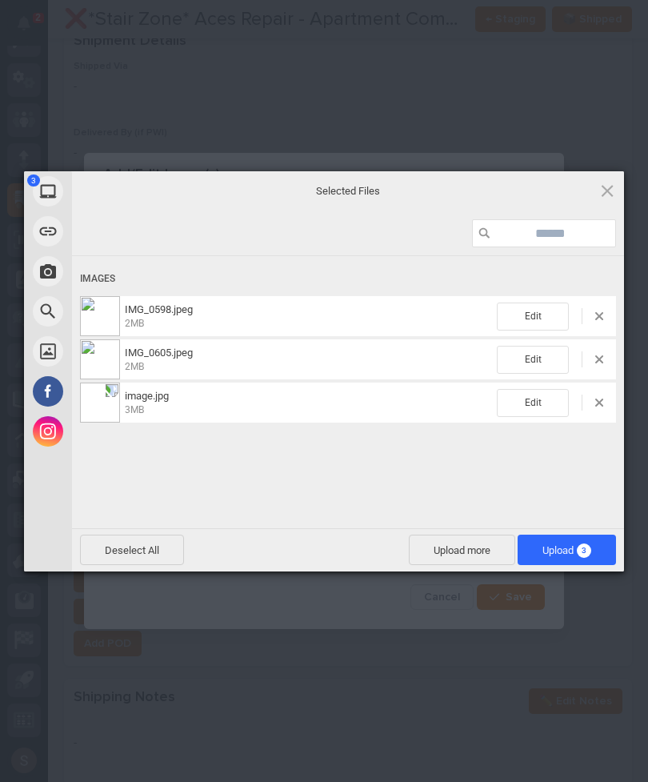
click at [591, 546] on span "Upload 3" at bounding box center [567, 549] width 98 height 30
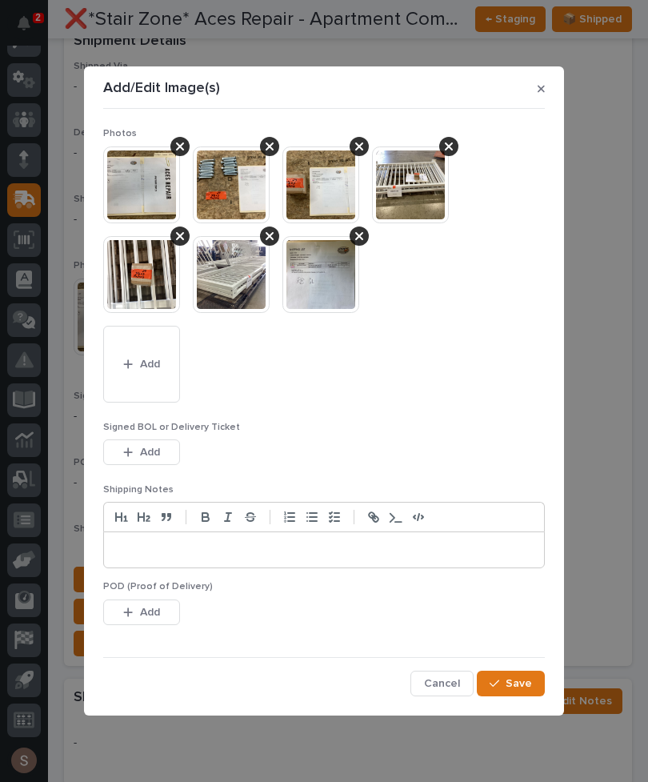
click at [134, 451] on div "button" at bounding box center [131, 451] width 16 height 11
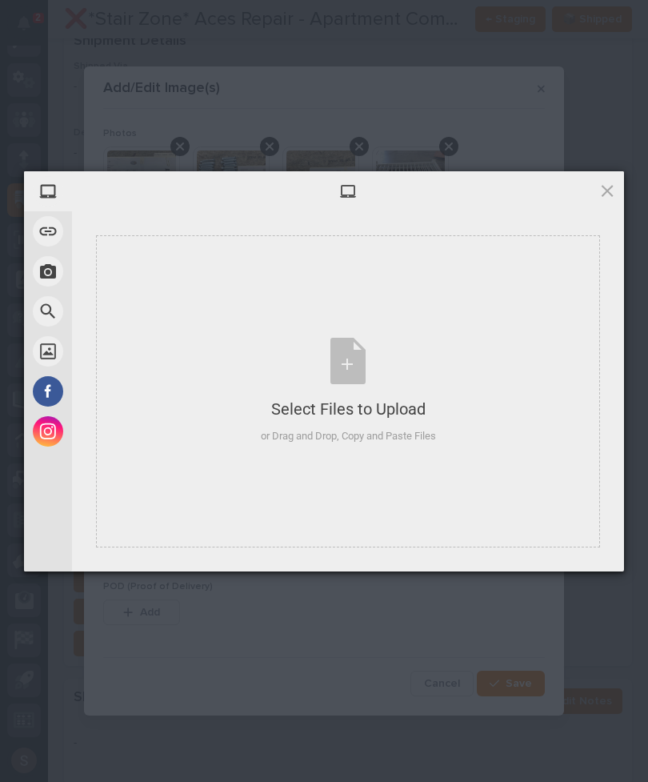
click at [448, 400] on div "Select Files to Upload or Drag and Drop, Copy and Paste Files" at bounding box center [348, 391] width 504 height 312
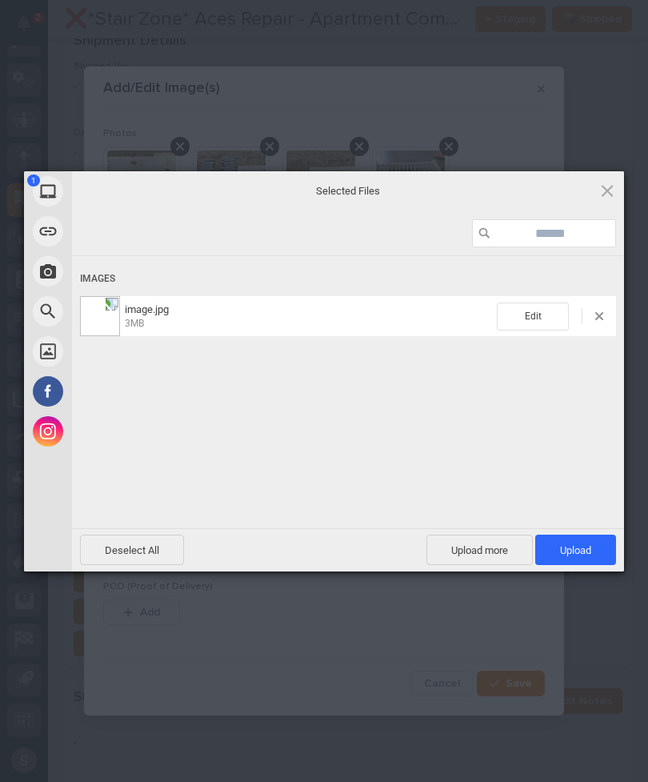
click at [490, 556] on span "Upload more" at bounding box center [479, 549] width 106 height 30
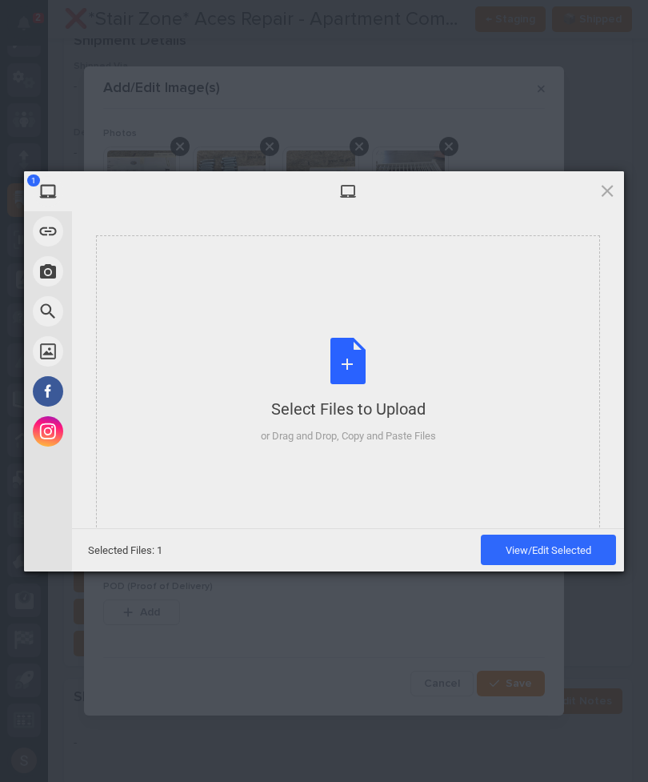
click at [391, 375] on div "Select Files to Upload or Drag and Drop, Copy and Paste Files" at bounding box center [348, 391] width 175 height 106
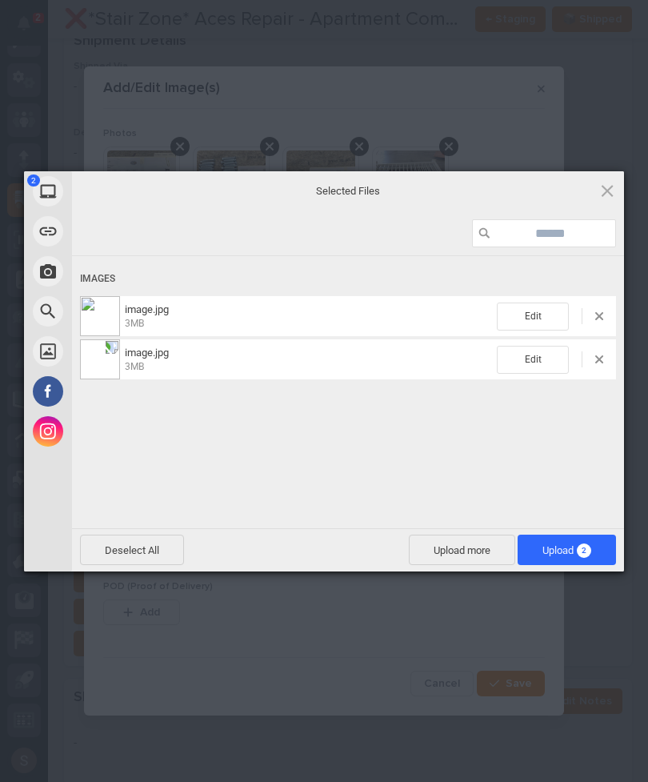
click at [579, 550] on span "2" at bounding box center [584, 550] width 14 height 14
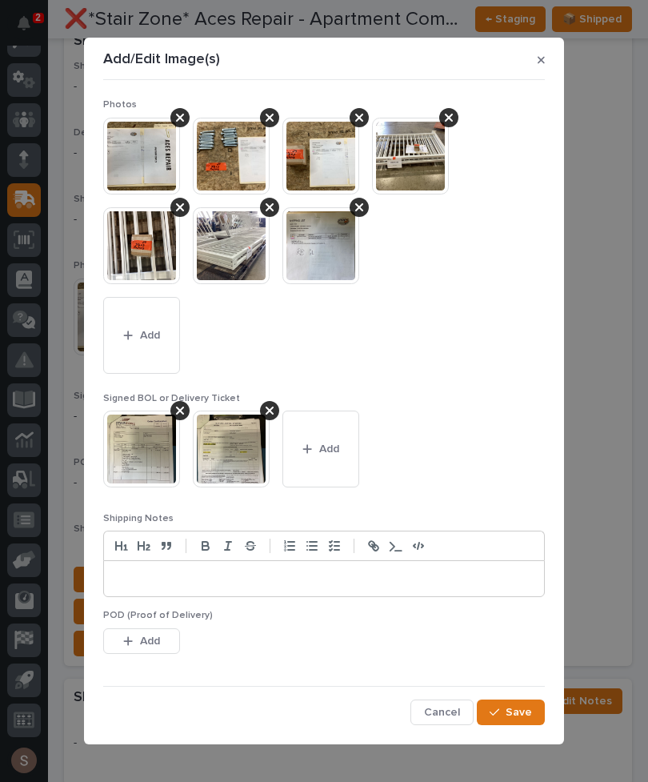
click at [502, 711] on div "button" at bounding box center [498, 711] width 16 height 11
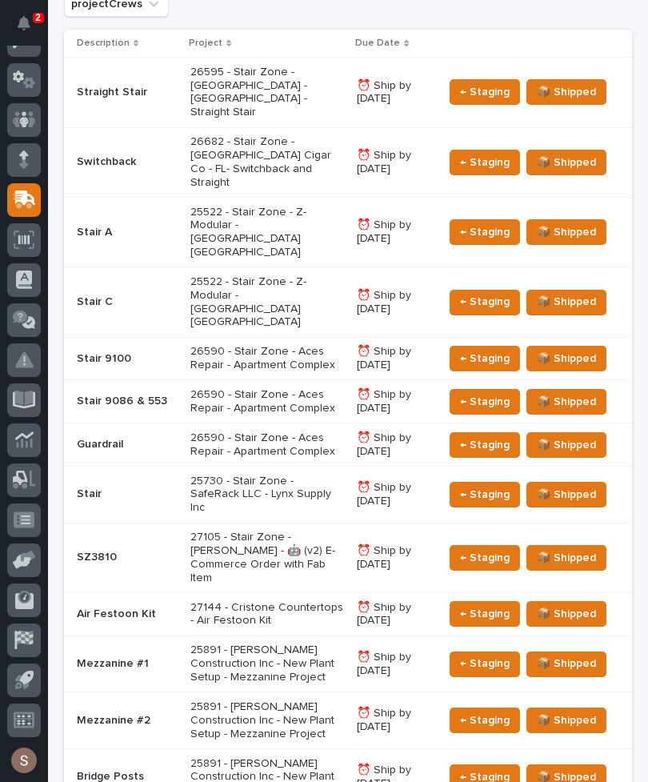
scroll to position [594, 0]
click at [306, 345] on p "26590 - Stair Zone - Aces Repair - Apartment Complex" at bounding box center [267, 358] width 154 height 27
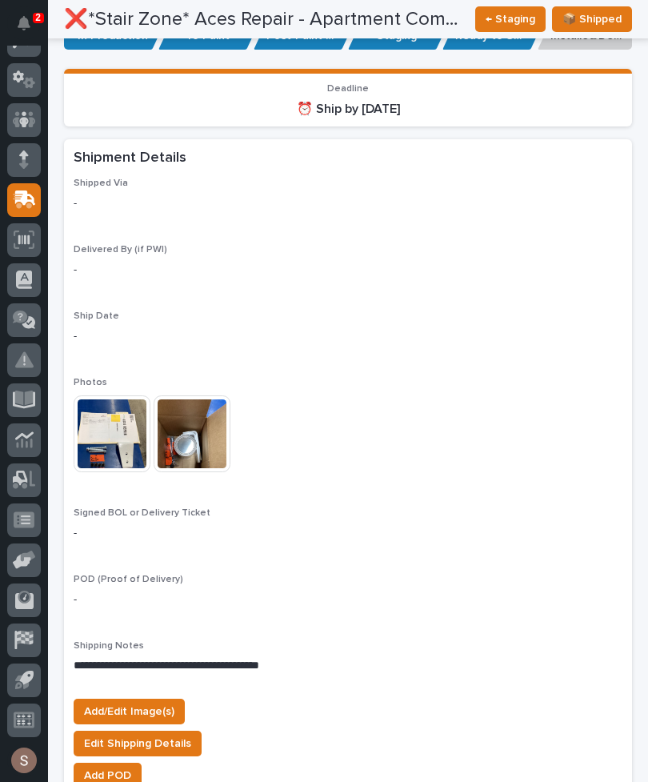
scroll to position [1242, 0]
click at [170, 704] on button "Add/Edit Image(s)" at bounding box center [129, 711] width 111 height 26
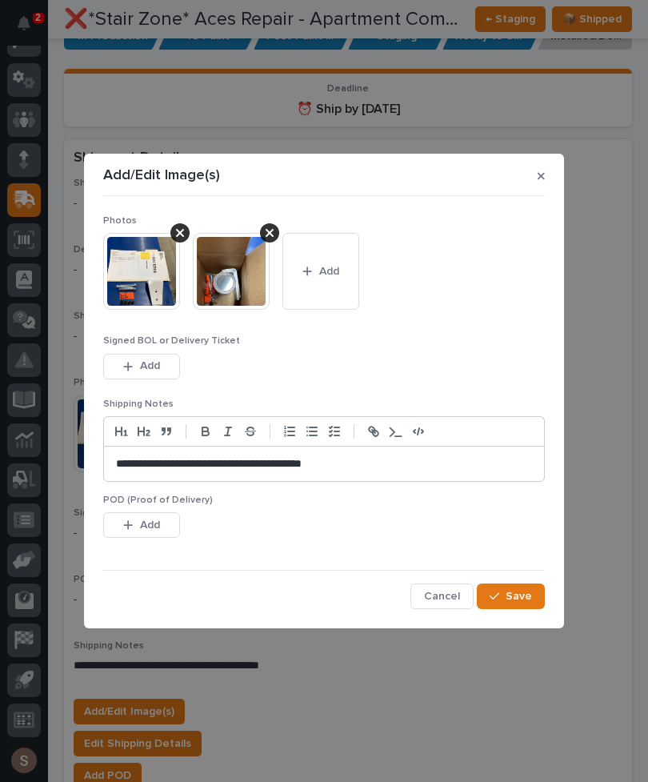
click at [341, 283] on button "Add" at bounding box center [320, 271] width 77 height 77
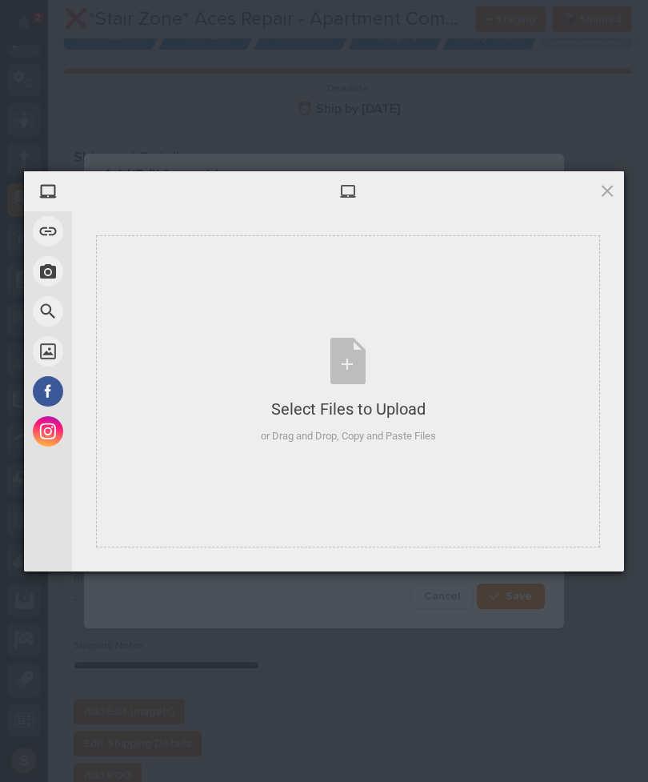
click at [350, 358] on div "Select Files to Upload or Drag and Drop, Copy and Paste Files" at bounding box center [348, 391] width 175 height 106
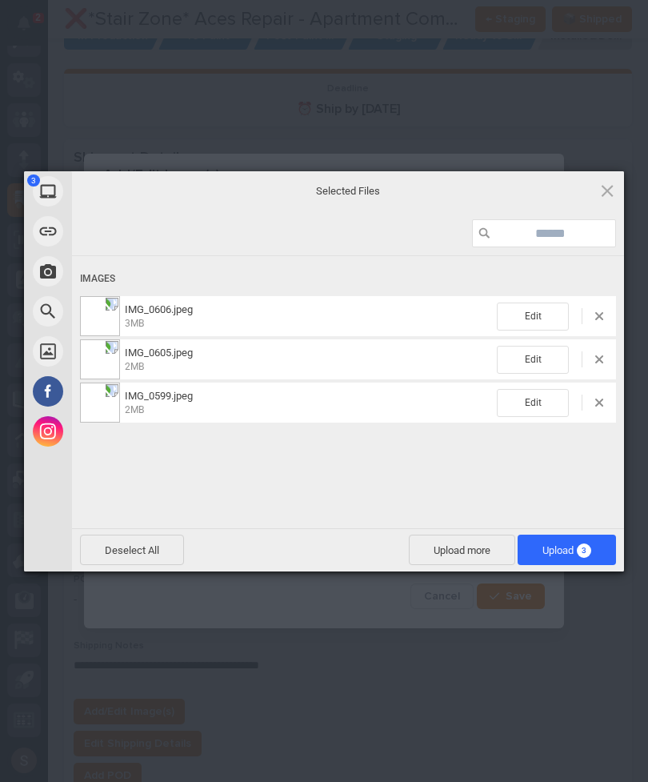
click at [460, 542] on span "Upload more" at bounding box center [462, 549] width 106 height 30
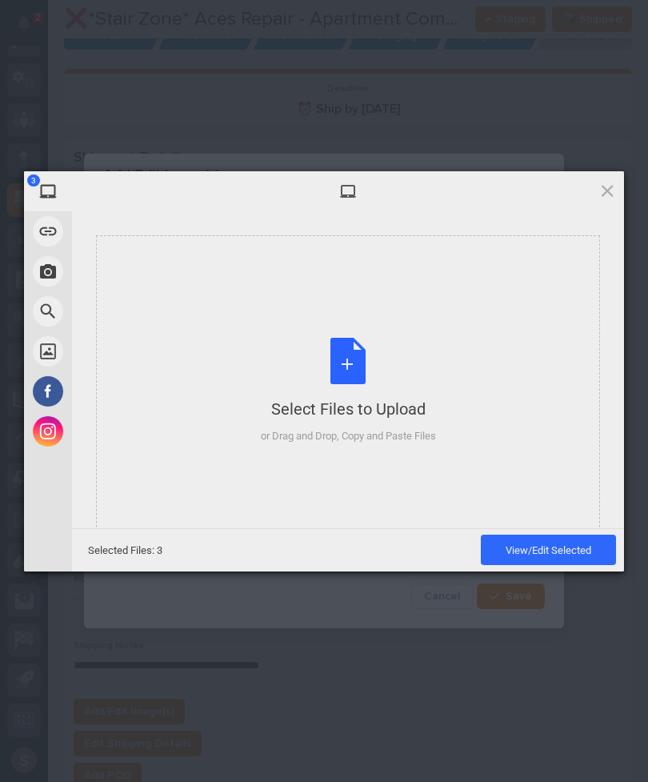
click at [368, 392] on div "Select Files to Upload or Drag and Drop, Copy and Paste Files" at bounding box center [348, 391] width 175 height 106
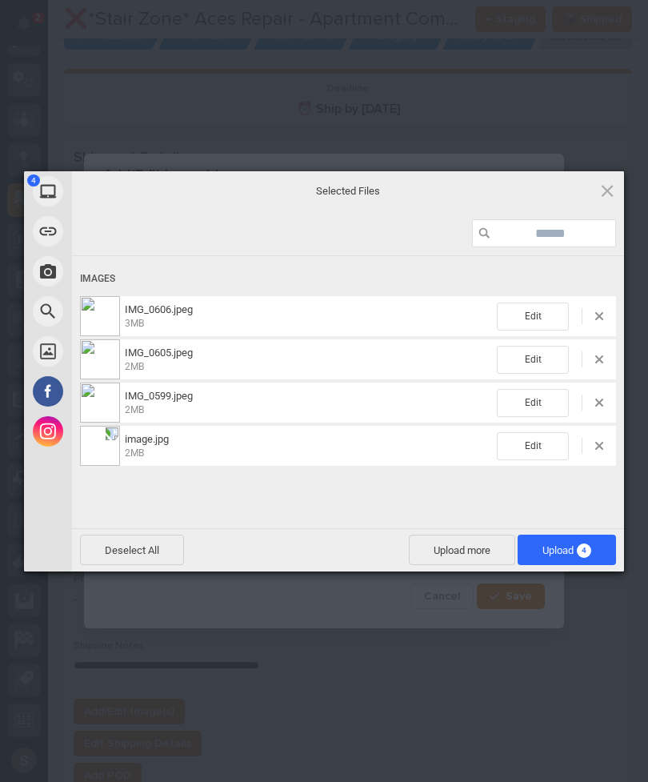
click at [568, 550] on span "Upload 4" at bounding box center [566, 550] width 49 height 12
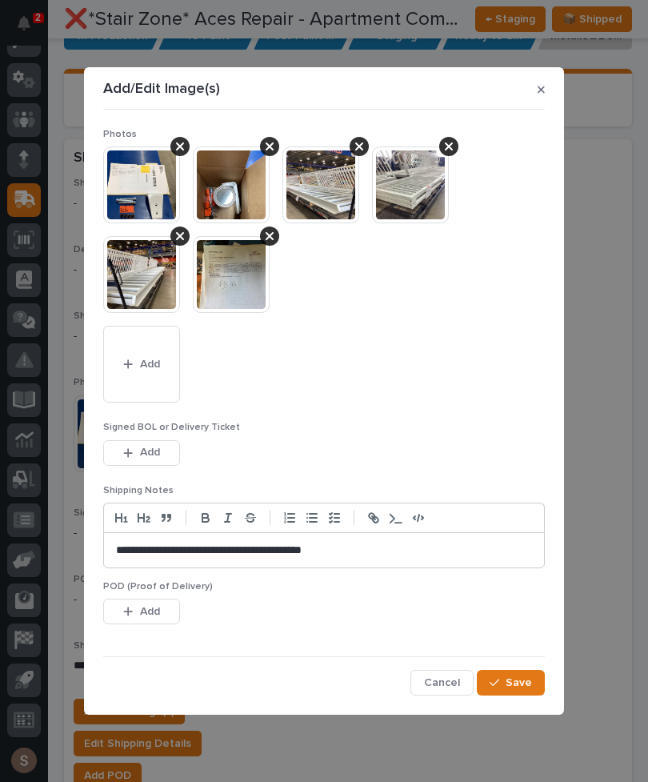
click at [128, 451] on icon "button" at bounding box center [128, 452] width 9 height 9
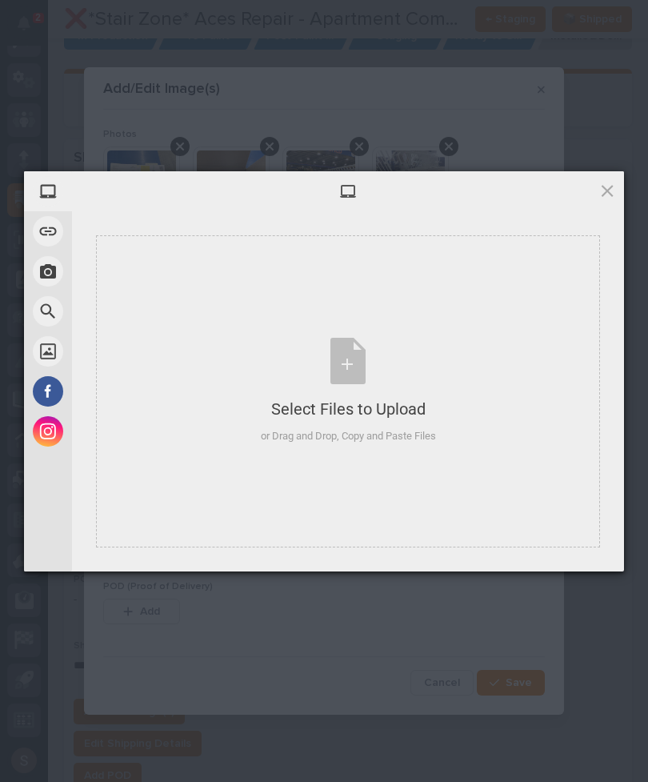
click at [431, 379] on div "Select Files to Upload or Drag and Drop, Copy and Paste Files" at bounding box center [348, 391] width 175 height 106
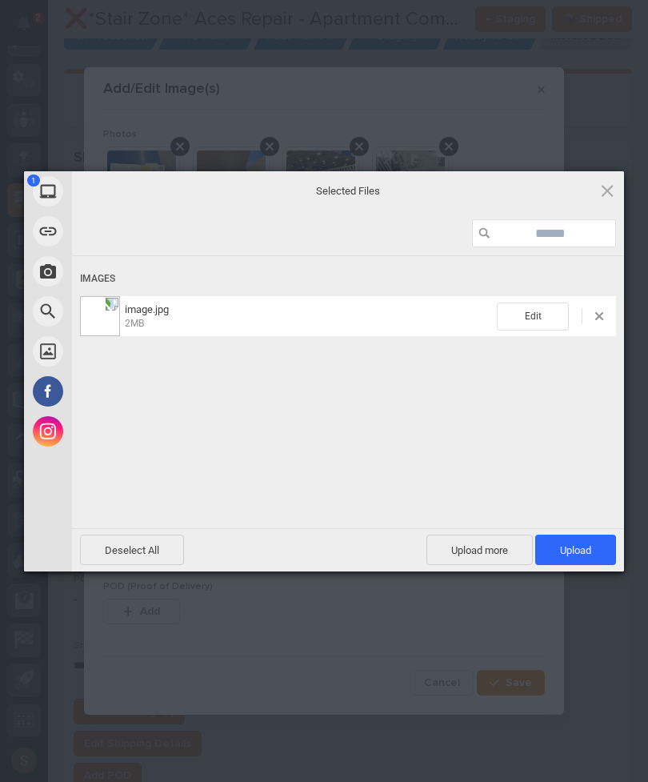
click at [490, 554] on span "Upload more" at bounding box center [479, 549] width 106 height 30
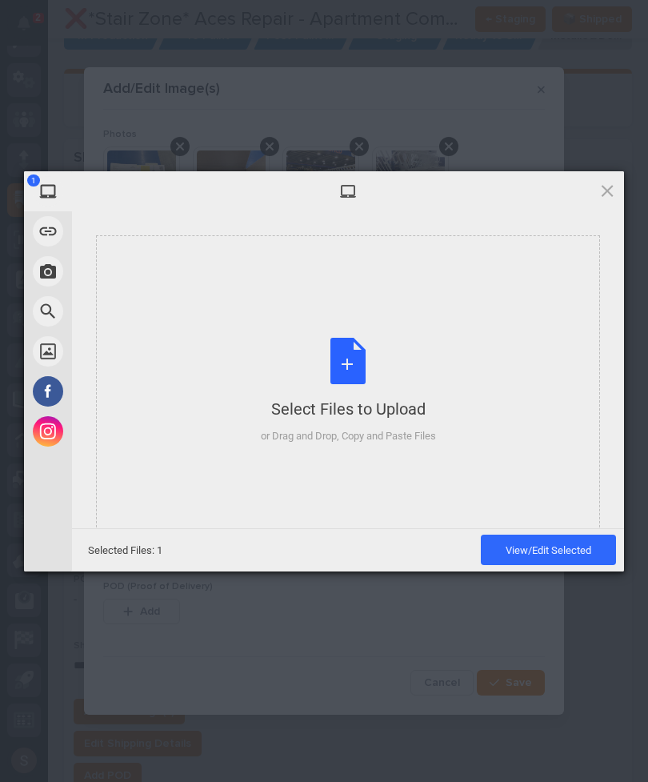
click at [406, 330] on div "Select Files to Upload or Drag and Drop, Copy and Paste Files" at bounding box center [348, 391] width 504 height 312
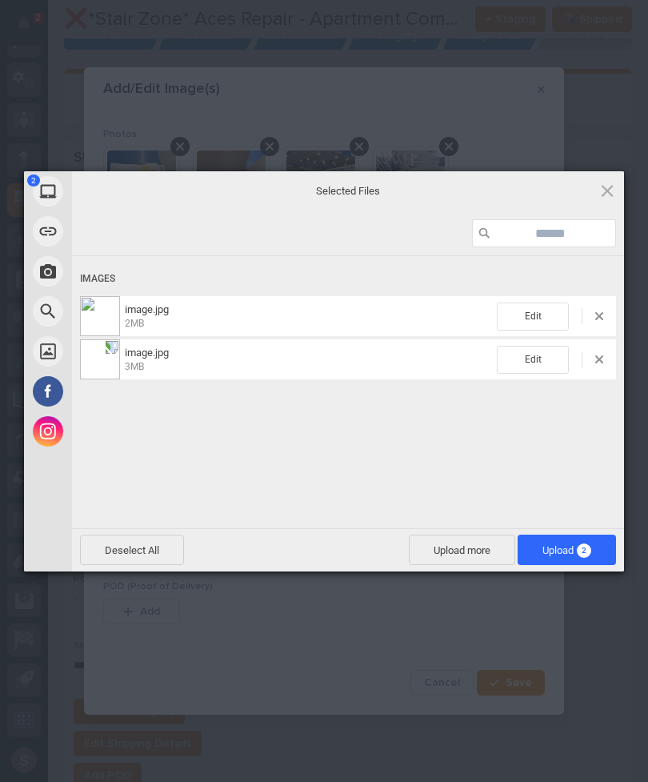
click at [593, 548] on span "Upload 2" at bounding box center [567, 549] width 98 height 30
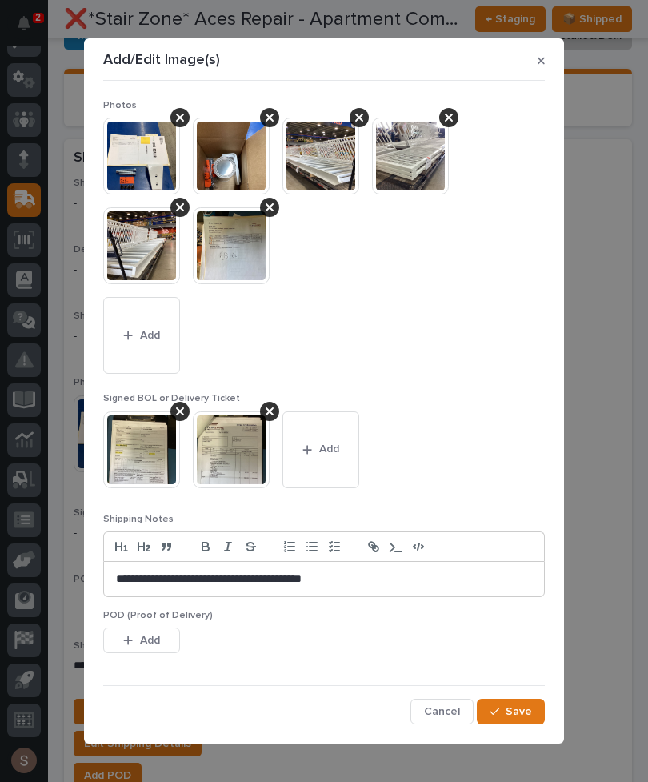
click at [525, 713] on span "Save" at bounding box center [519, 711] width 26 height 14
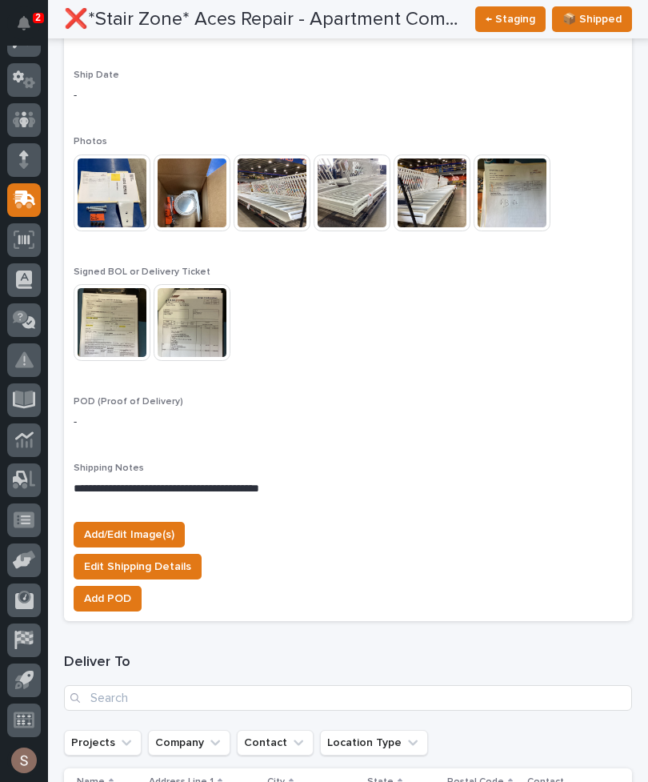
scroll to position [1471, 0]
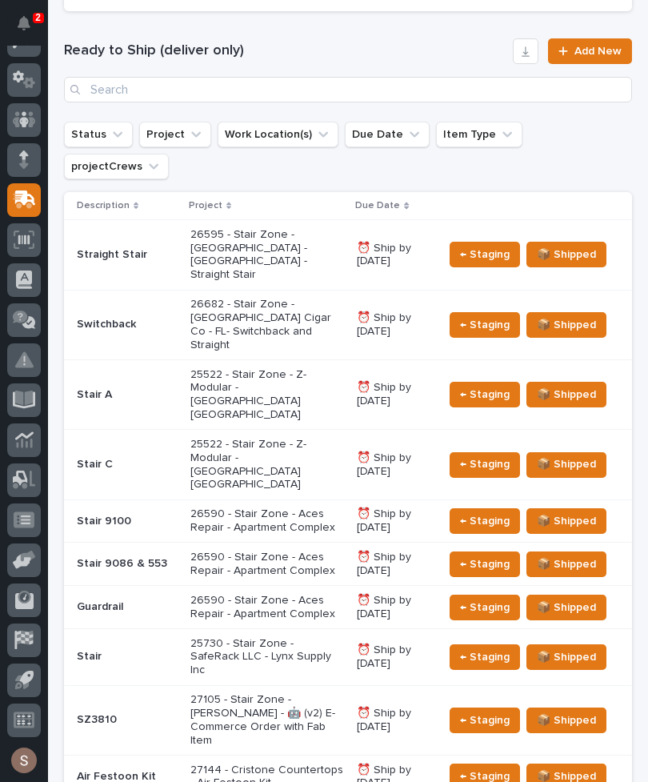
scroll to position [438, 0]
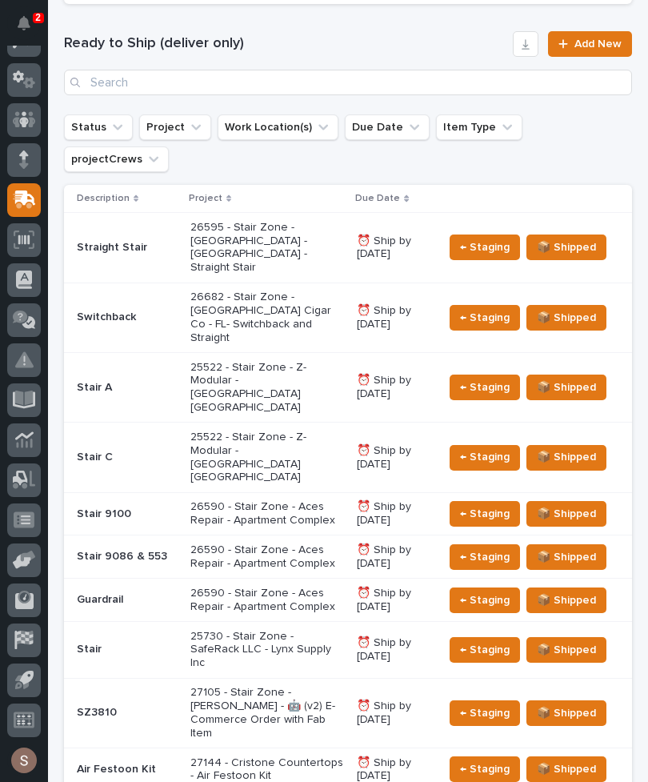
click at [294, 543] on p "26590 - Stair Zone - Aces Repair - Apartment Complex" at bounding box center [267, 556] width 154 height 27
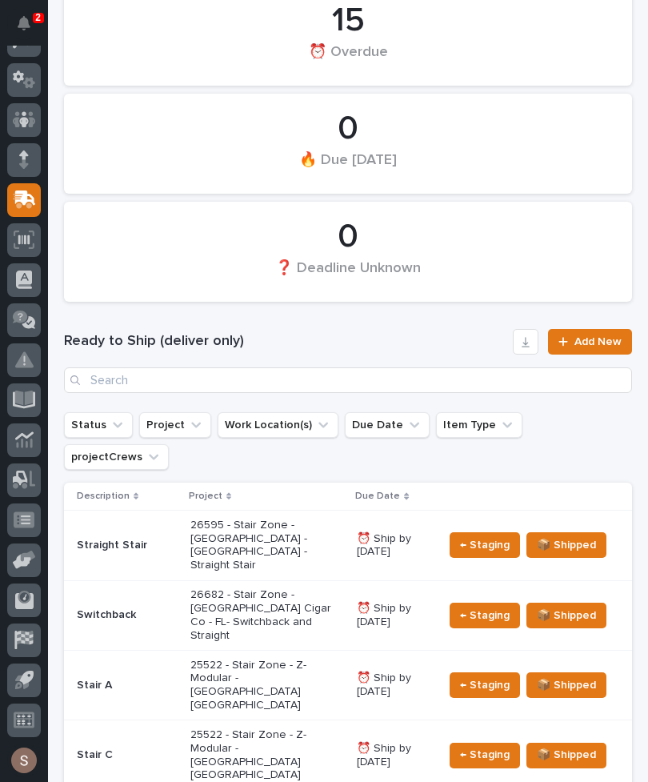
scroll to position [141, 0]
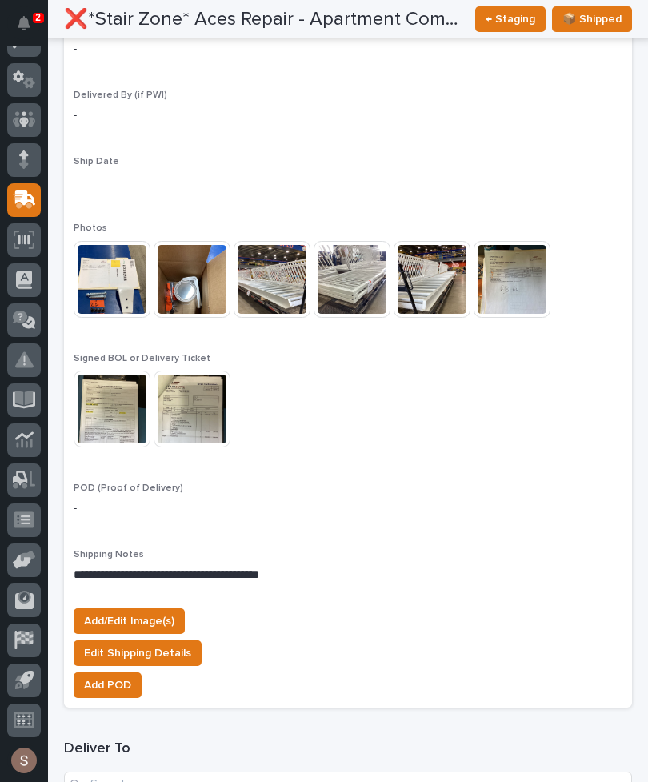
scroll to position [1397, 0]
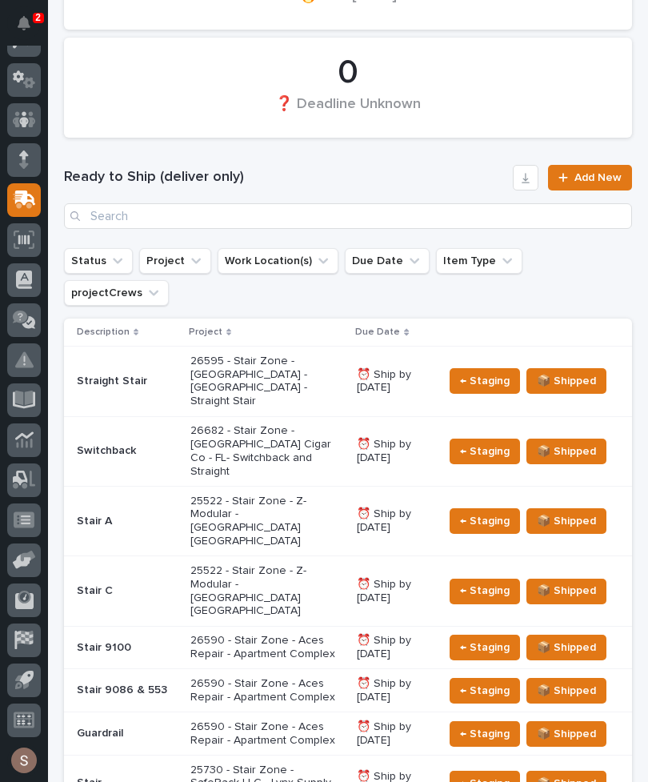
scroll to position [304, 0]
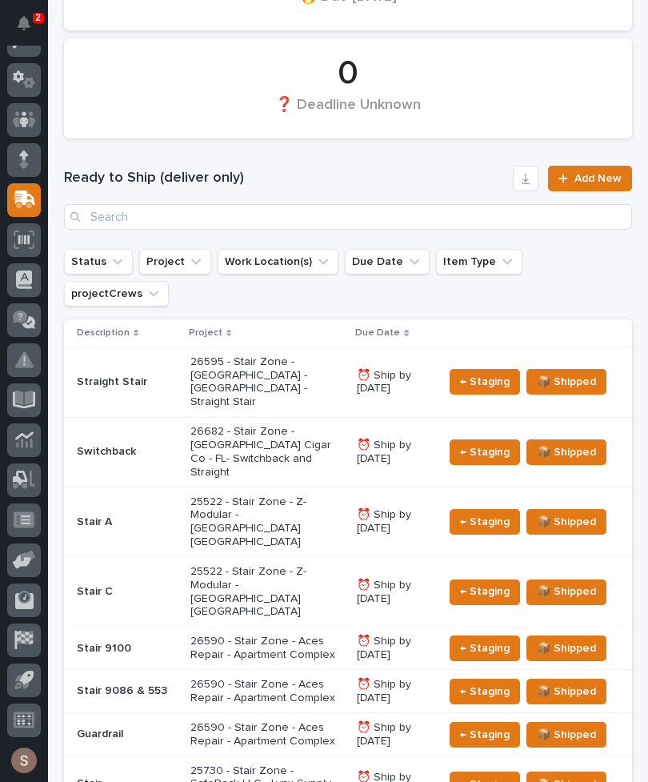
click at [169, 642] on p "Stair 9100" at bounding box center [127, 649] width 101 height 14
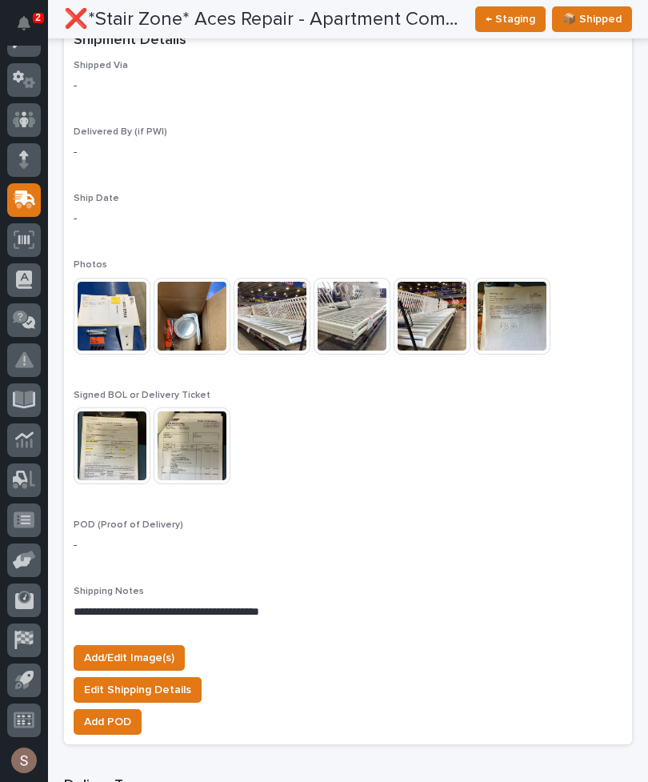
click at [158, 648] on span "Add/Edit Image(s)" at bounding box center [129, 657] width 90 height 19
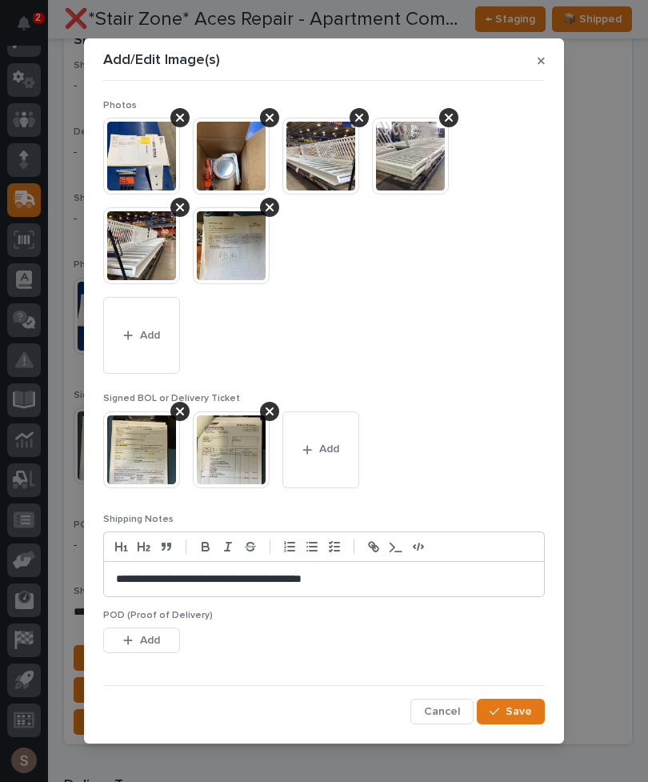
click at [255, 220] on img at bounding box center [231, 245] width 77 height 77
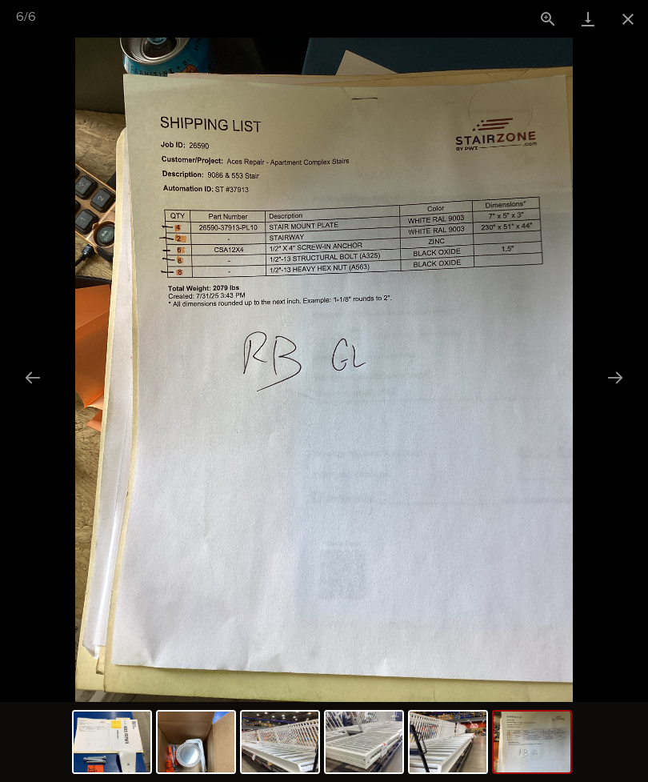
click at [626, 22] on button "Close gallery" at bounding box center [628, 19] width 40 height 38
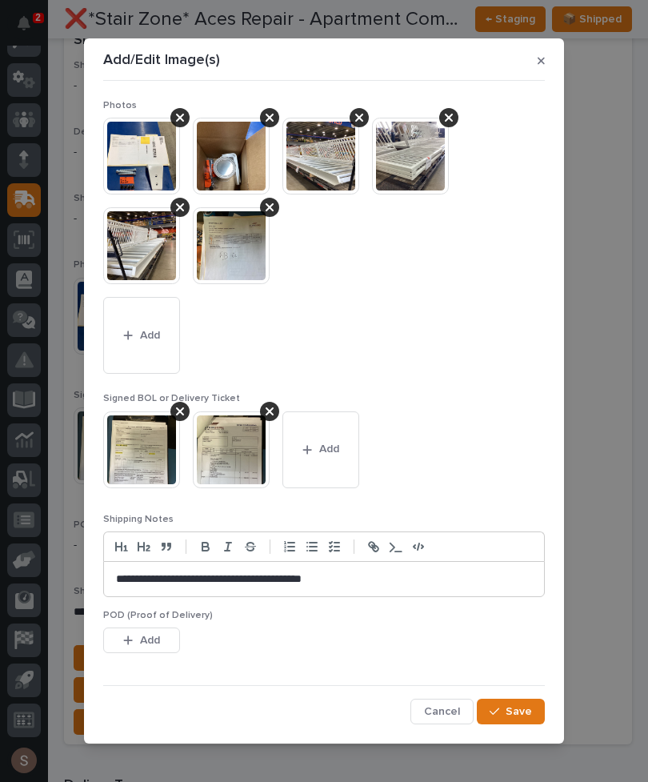
click at [267, 219] on img at bounding box center [231, 245] width 77 height 77
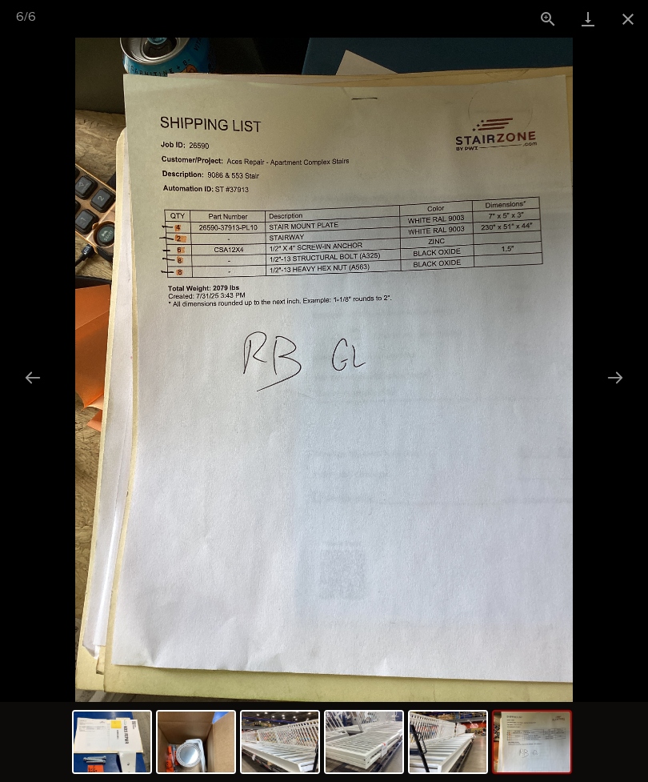
click at [625, 22] on button "Close gallery" at bounding box center [628, 19] width 40 height 38
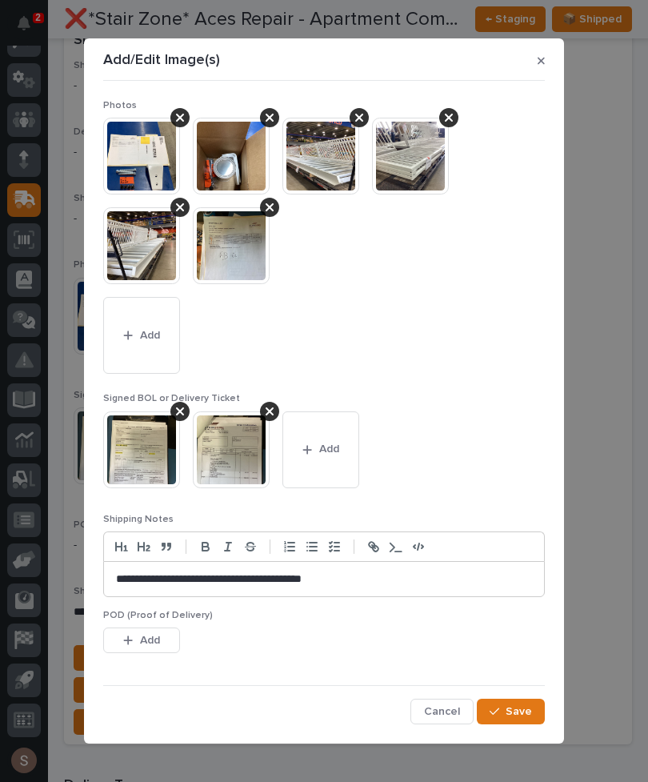
click at [277, 202] on div at bounding box center [269, 207] width 19 height 19
click at [158, 322] on button "Add" at bounding box center [141, 335] width 77 height 77
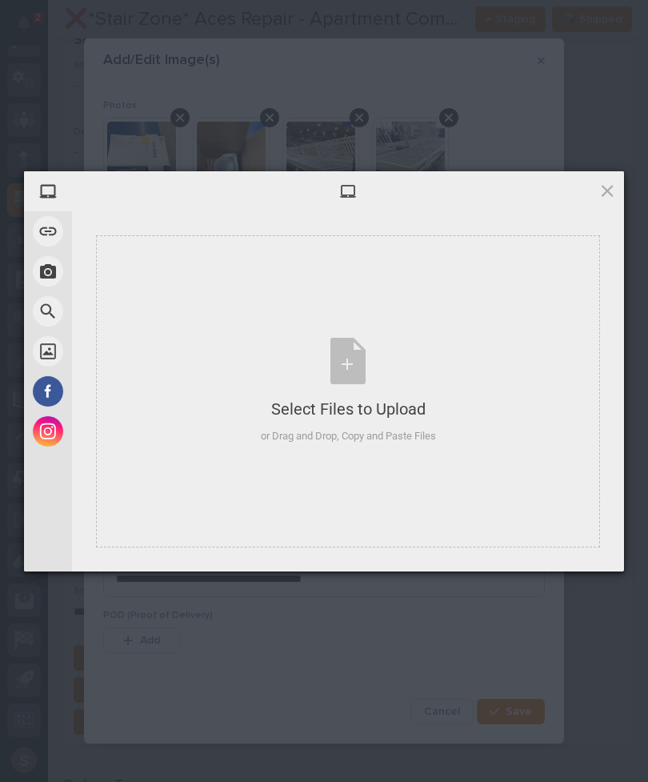
click at [314, 298] on div "Select Files to Upload or Drag and Drop, Copy and Paste Files" at bounding box center [348, 391] width 504 height 312
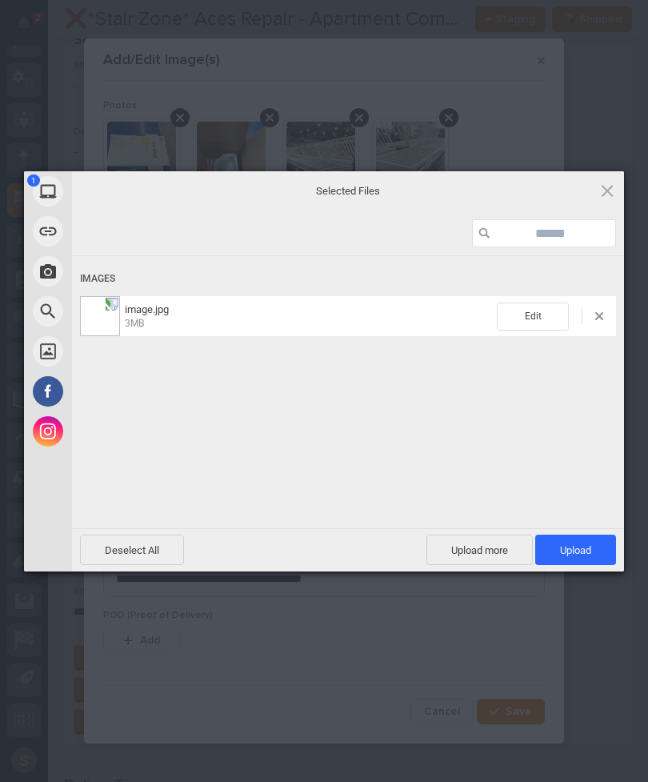
click at [599, 545] on span "Upload 1" at bounding box center [575, 549] width 81 height 30
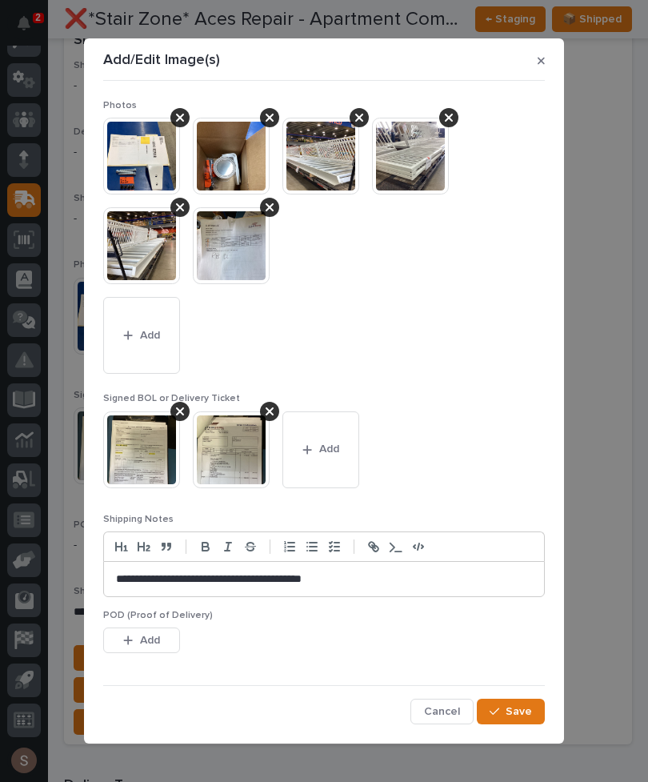
click at [535, 714] on button "Save" at bounding box center [511, 711] width 68 height 26
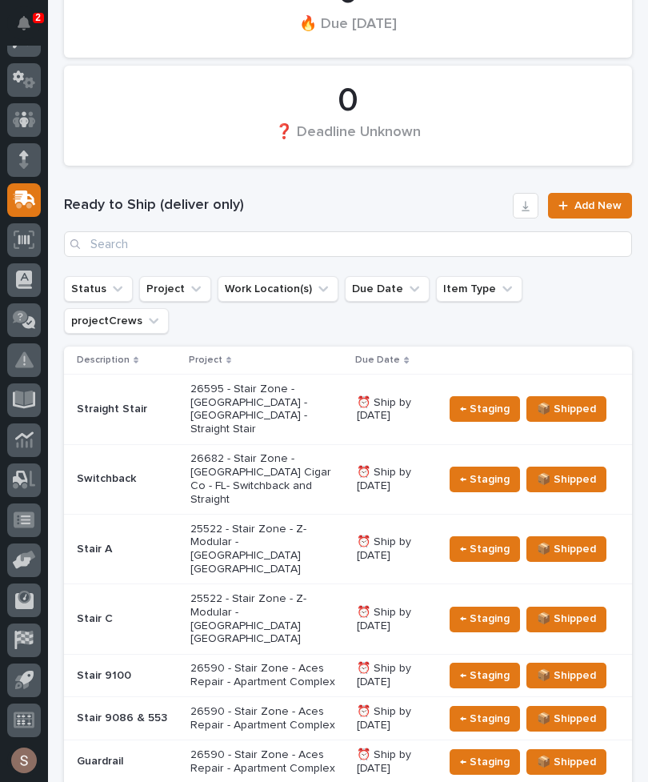
click at [156, 669] on p "Stair 9100" at bounding box center [127, 676] width 101 height 14
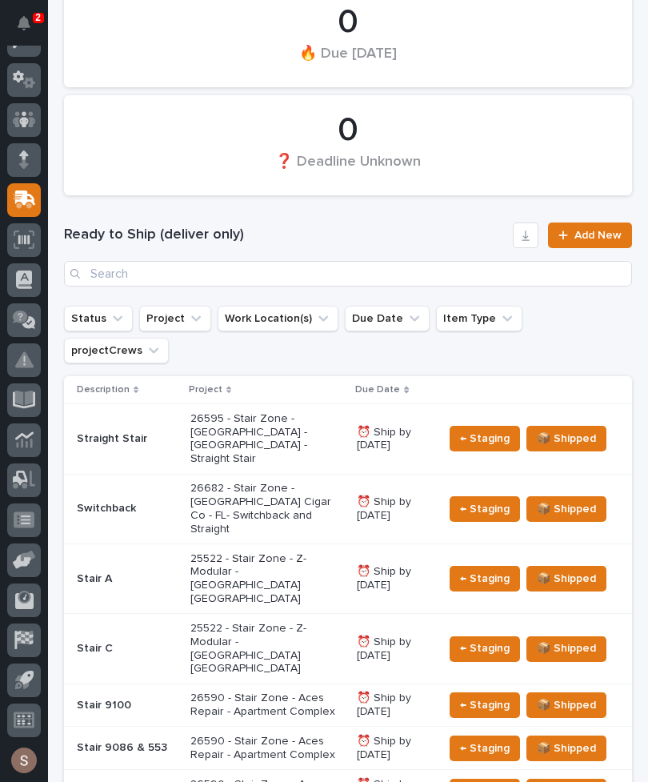
click at [219, 734] on p "26590 - Stair Zone - Aces Repair - Apartment Complex" at bounding box center [267, 747] width 154 height 27
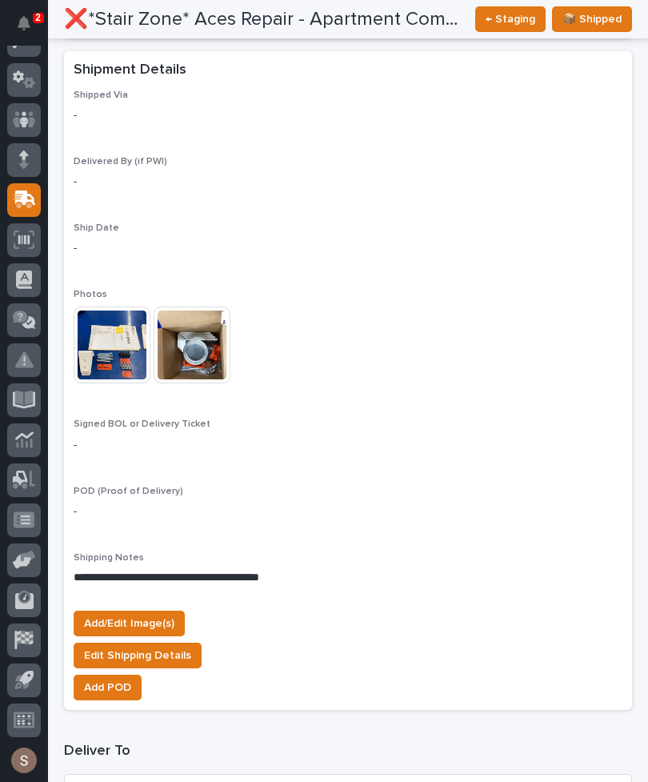
click at [165, 614] on span "Add/Edit Image(s)" at bounding box center [129, 623] width 90 height 19
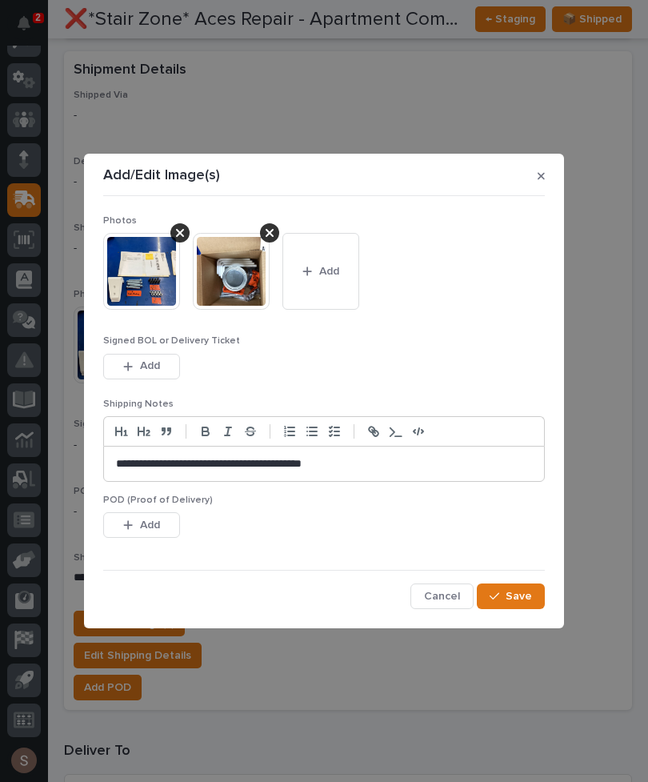
click at [350, 278] on button "Add" at bounding box center [320, 271] width 77 height 77
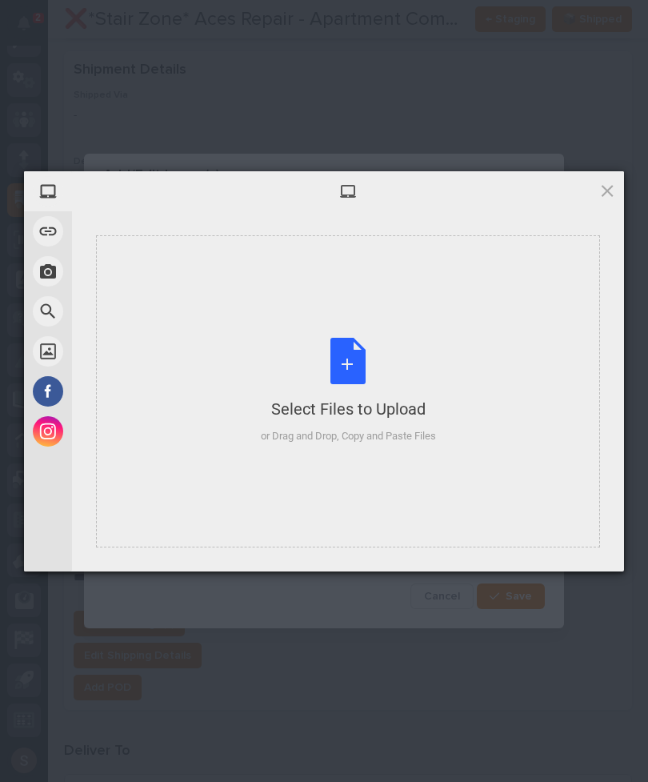
click at [354, 410] on div "Select Files to Upload" at bounding box center [348, 409] width 175 height 22
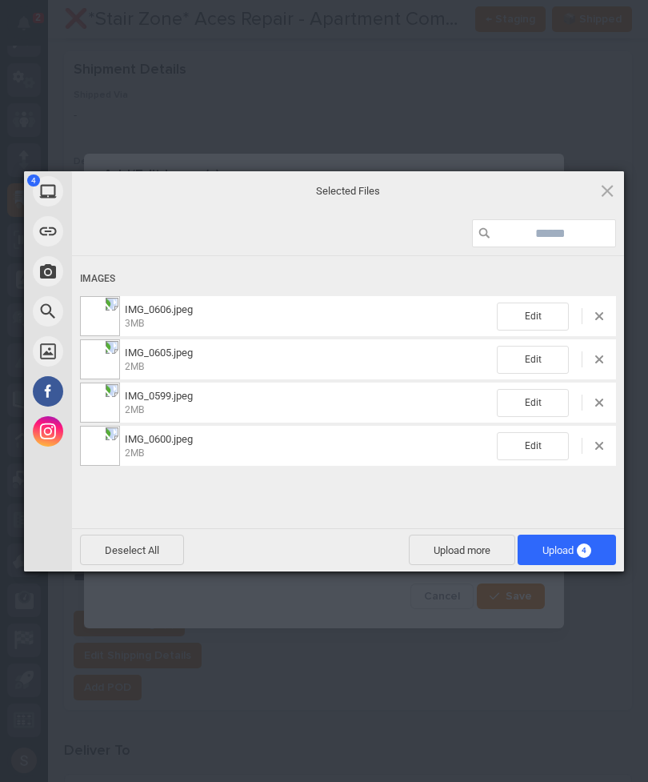
click at [471, 545] on span "Upload more" at bounding box center [462, 549] width 106 height 30
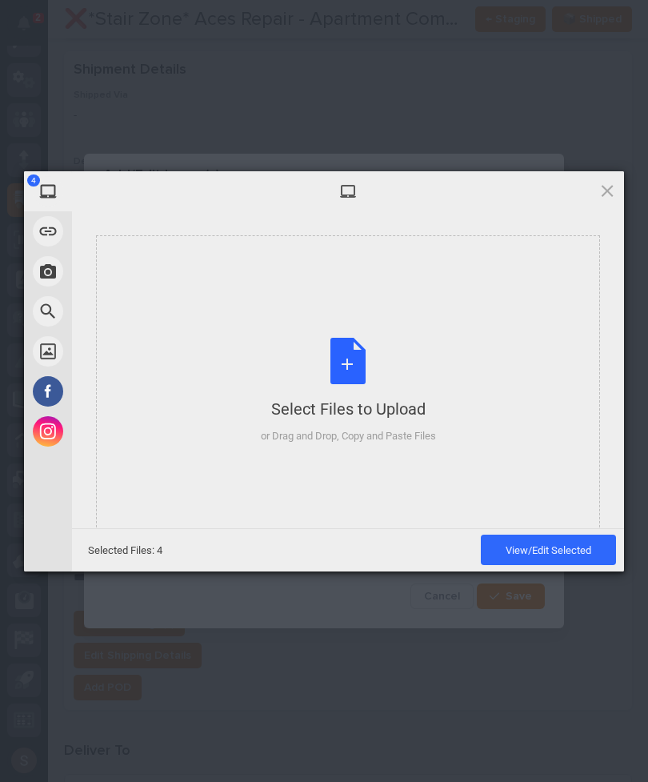
click at [389, 366] on div "Select Files to Upload or Drag and Drop, Copy and Paste Files" at bounding box center [348, 391] width 175 height 106
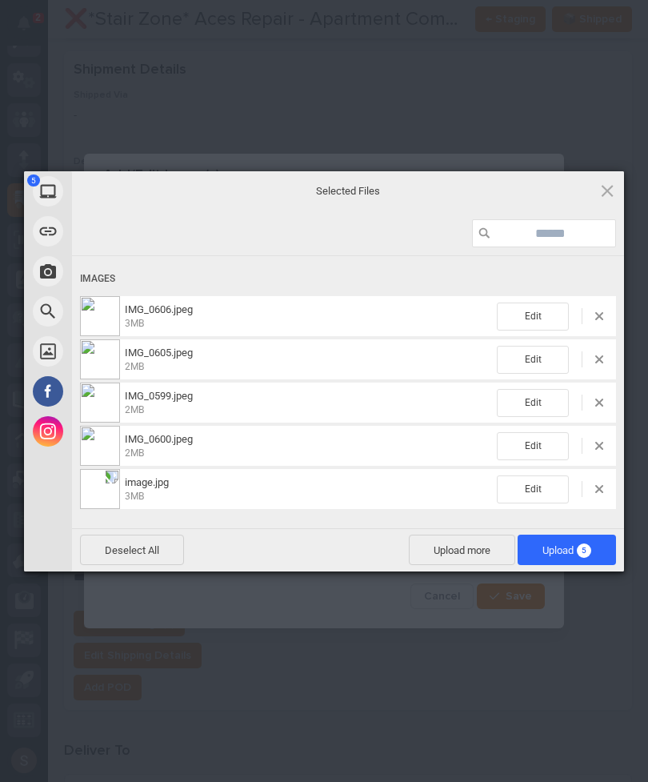
click at [586, 548] on span "5" at bounding box center [584, 550] width 14 height 14
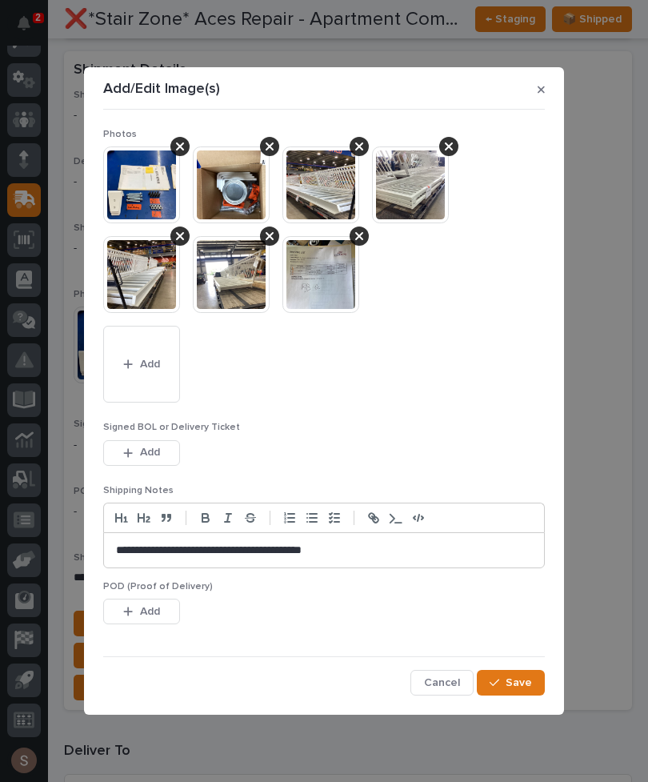
click at [127, 450] on icon "button" at bounding box center [128, 452] width 10 height 11
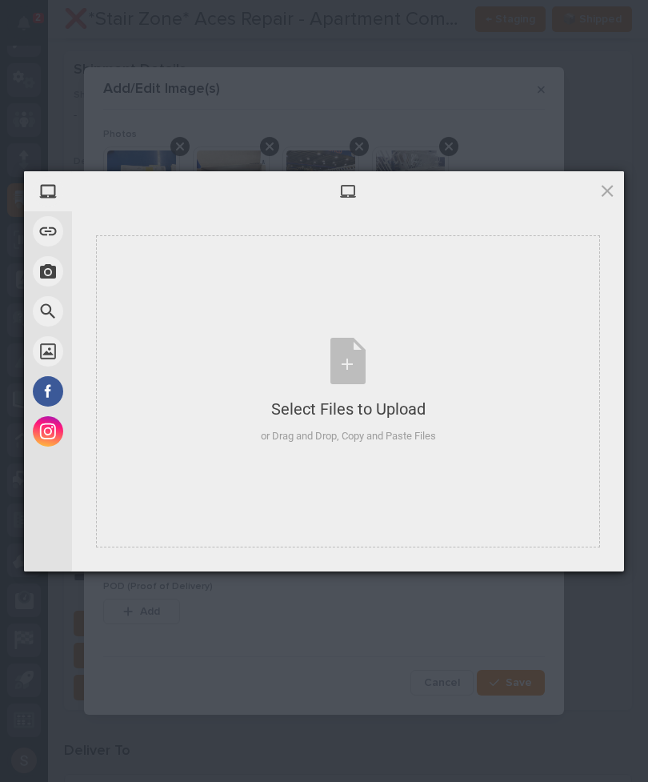
click at [434, 384] on div "Select Files to Upload or Drag and Drop, Copy and Paste Files" at bounding box center [348, 391] width 175 height 106
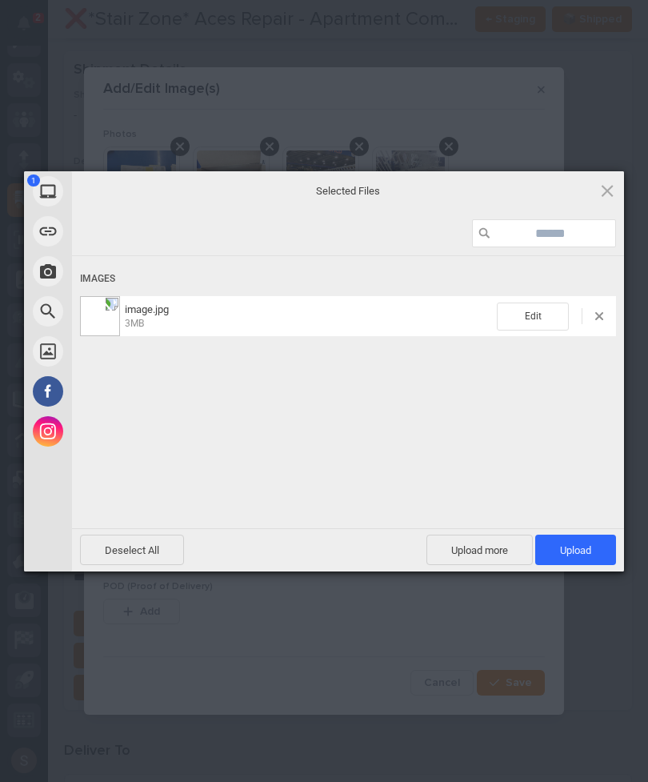
click at [490, 554] on span "Upload more" at bounding box center [479, 549] width 106 height 30
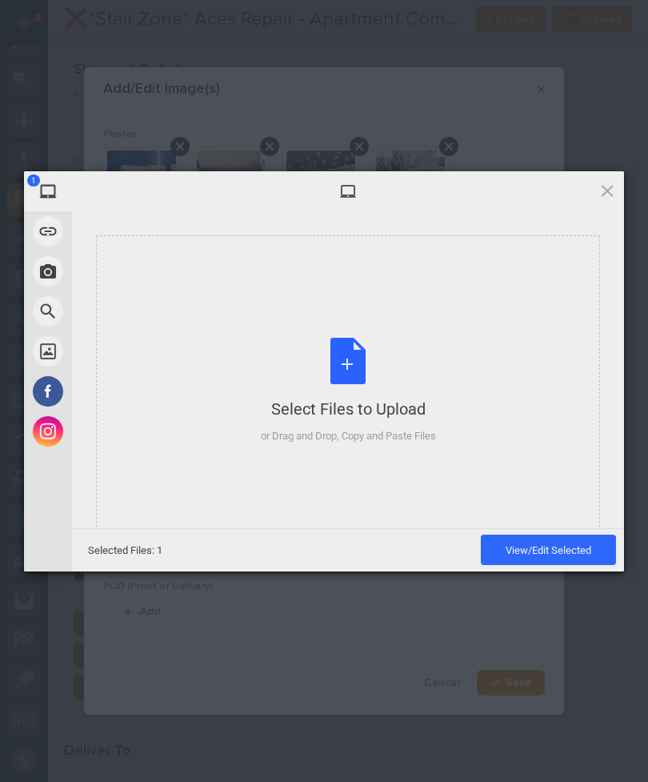
click at [442, 356] on div "Select Files to Upload or Drag and Drop, Copy and Paste Files" at bounding box center [348, 391] width 504 height 312
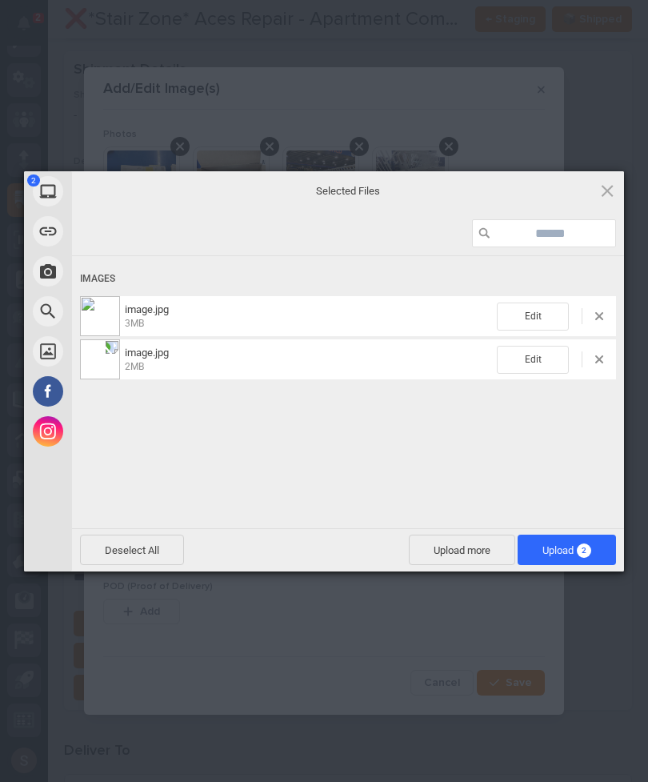
click at [573, 544] on span "Upload 2" at bounding box center [566, 550] width 49 height 12
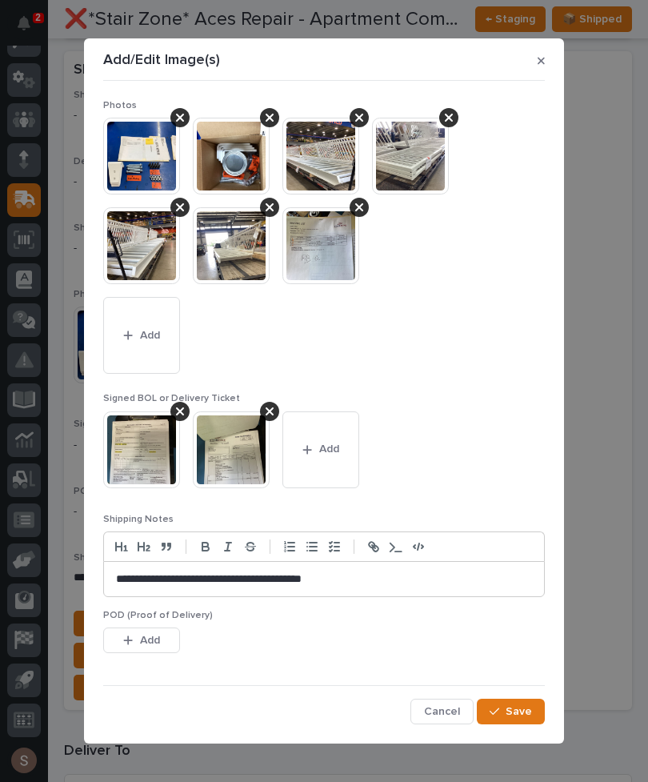
click at [530, 715] on span "Save" at bounding box center [519, 711] width 26 height 14
